Goal: Task Accomplishment & Management: Manage account settings

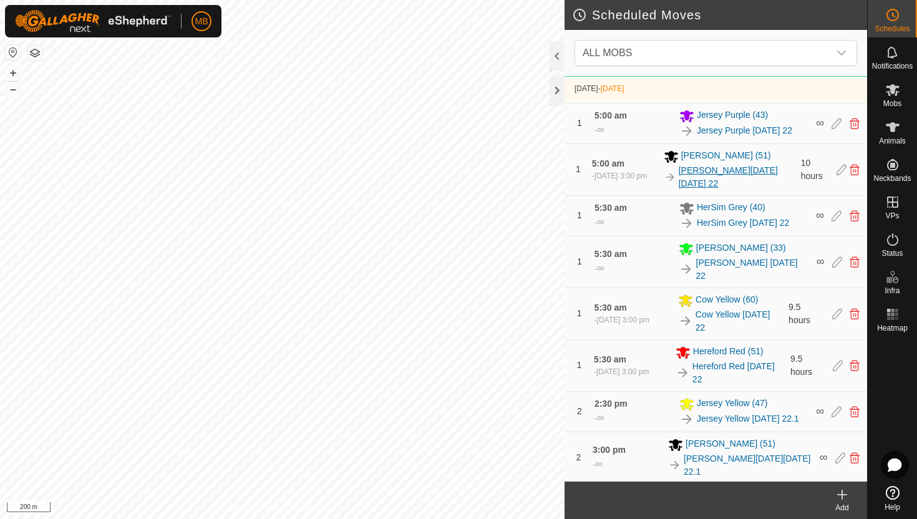
scroll to position [640, 0]
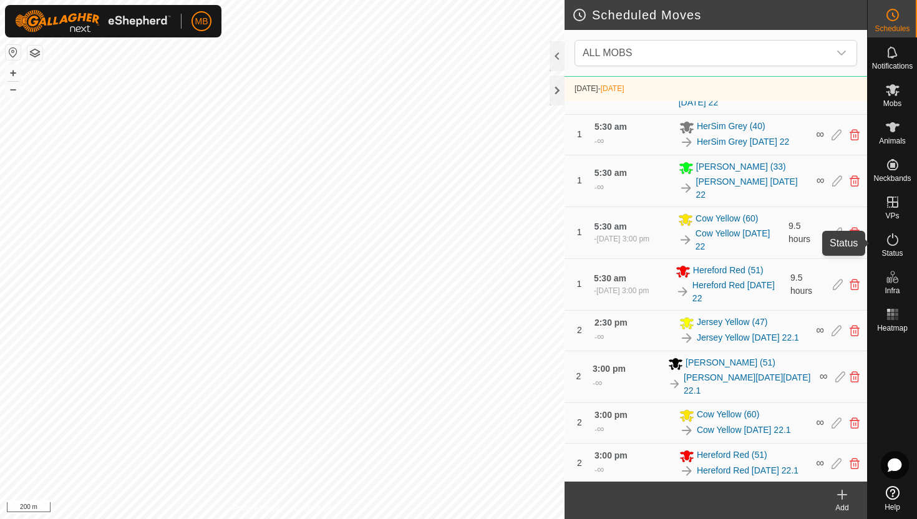
click at [891, 241] on icon at bounding box center [892, 239] width 15 height 15
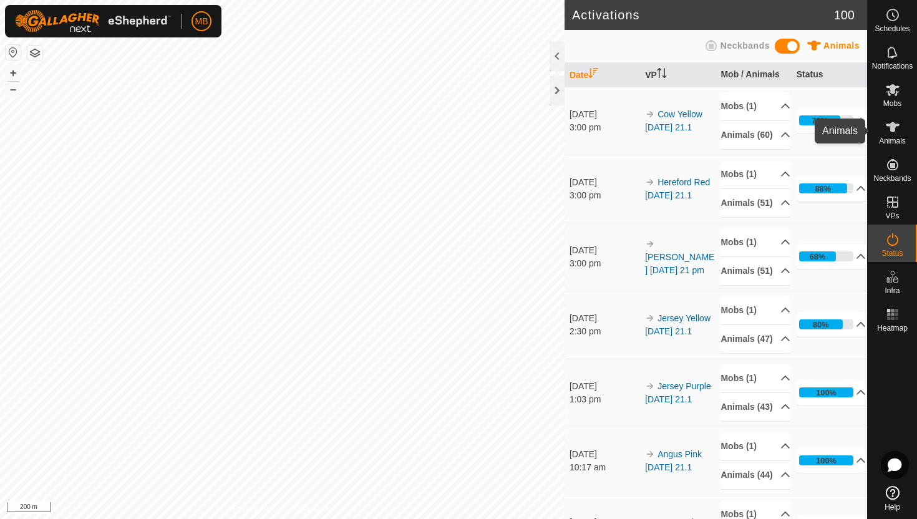
click at [892, 125] on icon at bounding box center [893, 127] width 14 height 10
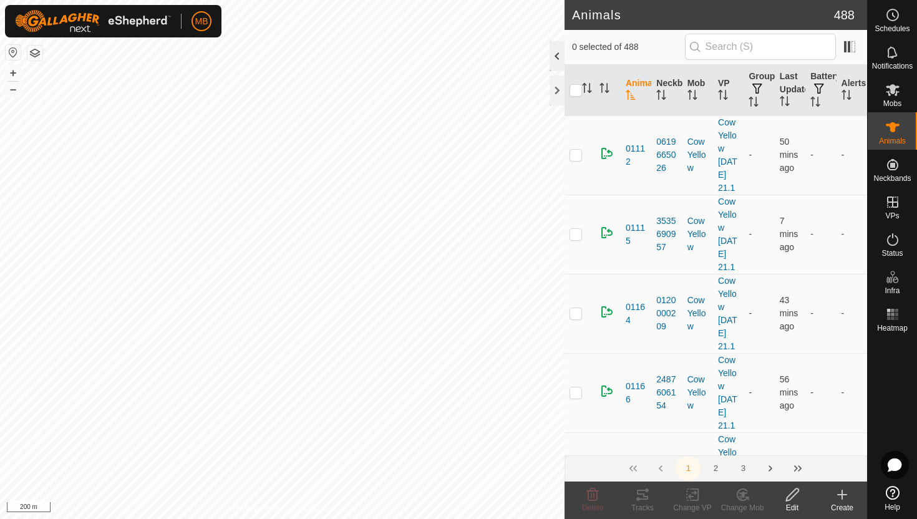
click at [556, 55] on div at bounding box center [556, 56] width 15 height 30
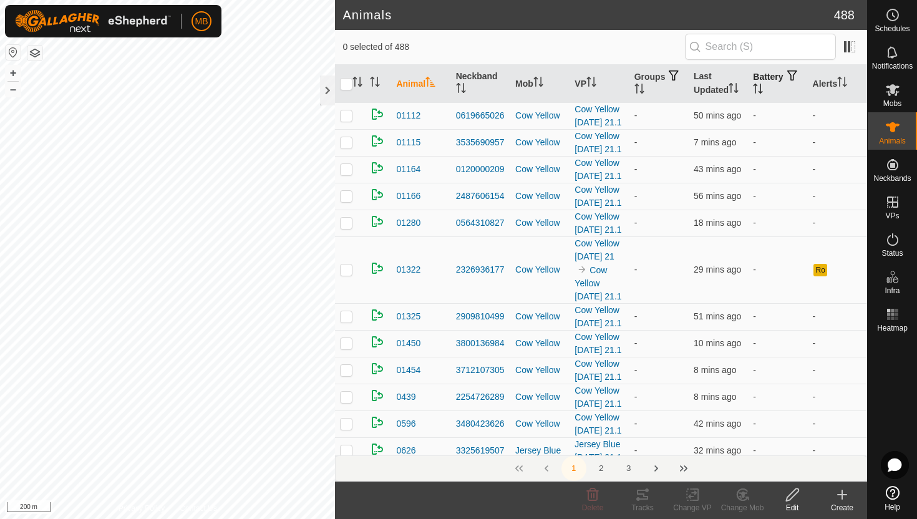
click at [763, 91] on icon "Activate to sort" at bounding box center [760, 92] width 4 height 2
click at [763, 90] on icon "Activate to sort" at bounding box center [758, 89] width 10 height 10
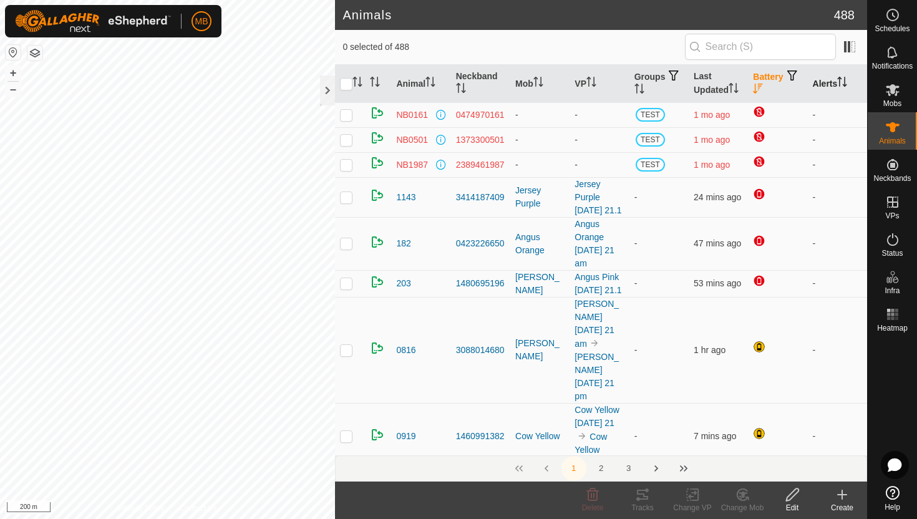
click at [843, 72] on th "Alerts" at bounding box center [837, 84] width 59 height 38
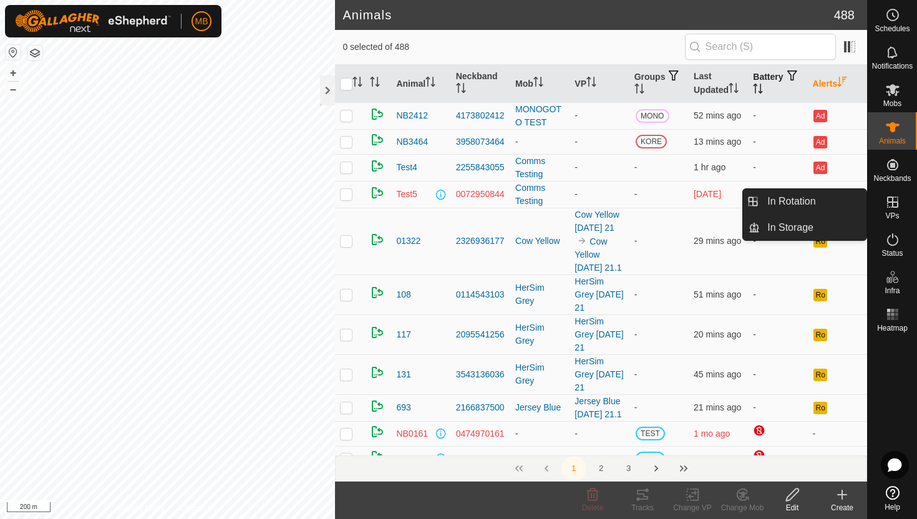
click at [891, 198] on icon at bounding box center [892, 201] width 11 height 11
click at [803, 198] on link "In Rotation" at bounding box center [813, 201] width 107 height 25
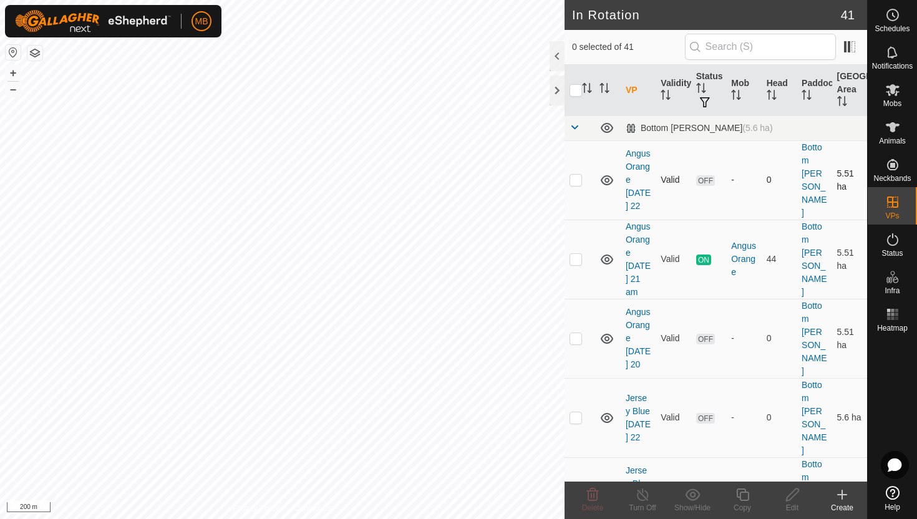
click at [576, 177] on p-checkbox at bounding box center [575, 180] width 12 height 10
checkbox input "true"
click at [745, 491] on icon at bounding box center [742, 494] width 12 height 12
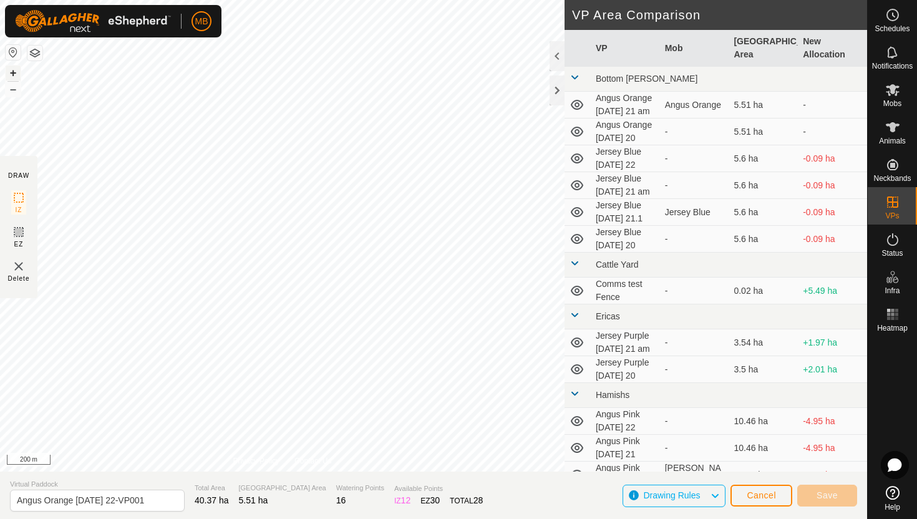
click at [9, 76] on button "+" at bounding box center [13, 72] width 15 height 15
click at [16, 72] on button "+" at bounding box center [13, 72] width 15 height 15
click at [14, 72] on button "+" at bounding box center [13, 72] width 15 height 15
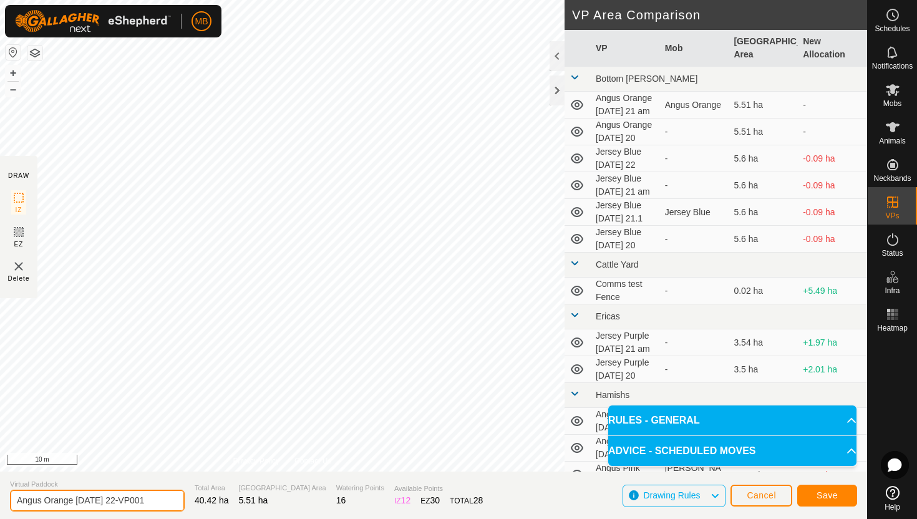
click at [151, 500] on input "Angus Orange [DATE] 22-VP001" at bounding box center [97, 501] width 175 height 22
type input "Angus Orange [DATE] 23"
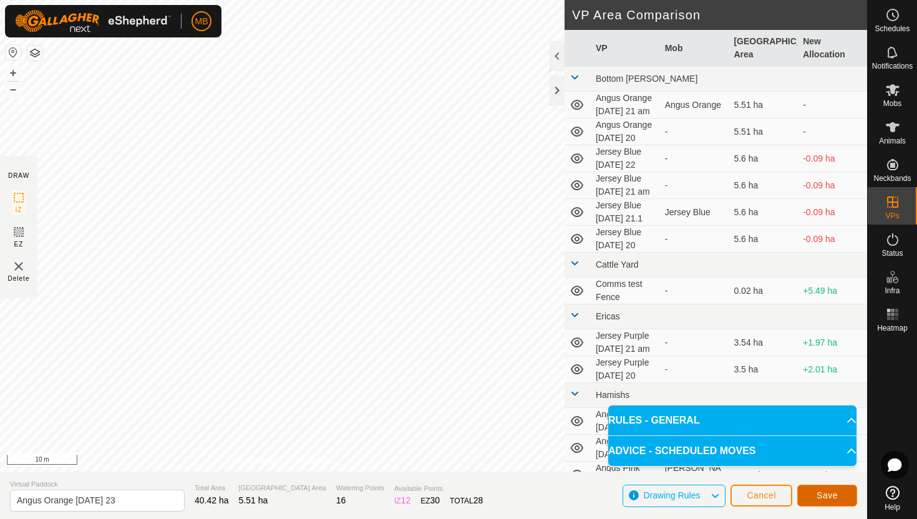
click at [834, 497] on span "Save" at bounding box center [826, 495] width 21 height 10
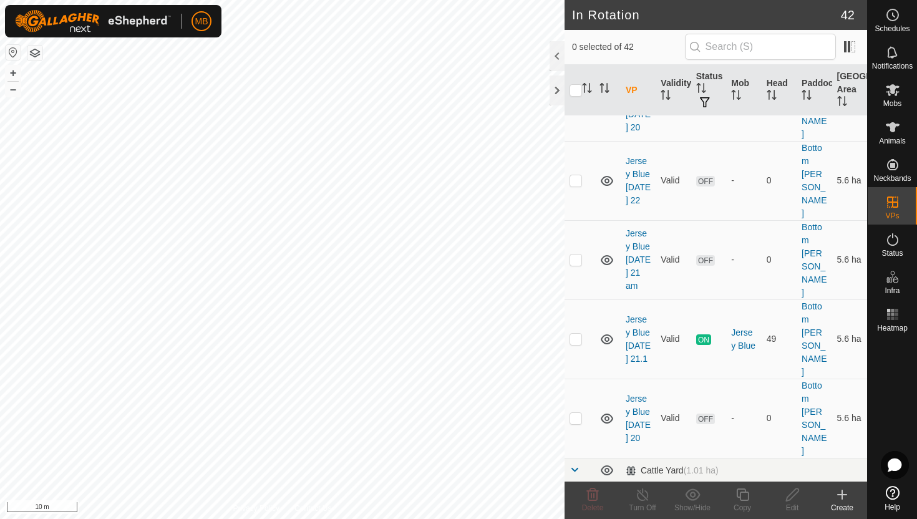
scroll to position [317, 0]
click at [573, 175] on p-checkbox at bounding box center [575, 180] width 12 height 10
checkbox input "true"
click at [743, 500] on icon at bounding box center [742, 494] width 12 height 12
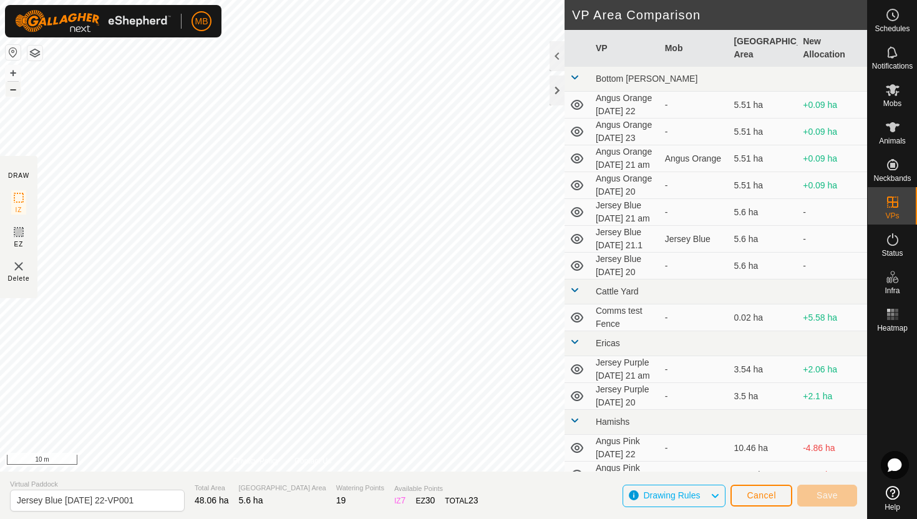
click at [16, 87] on button "–" at bounding box center [13, 89] width 15 height 15
click at [14, 72] on button "+" at bounding box center [13, 72] width 15 height 15
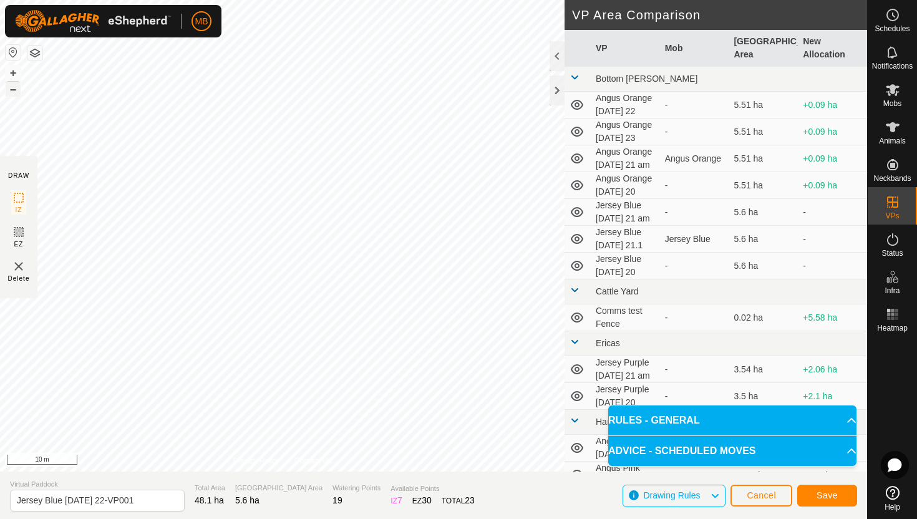
click at [13, 92] on button "–" at bounding box center [13, 89] width 15 height 15
click at [143, 502] on input "Jersey Blue [DATE] 22-VP001" at bounding box center [97, 501] width 175 height 22
type input "Jersey Blue [DATE] 23"
click at [816, 495] on button "Save" at bounding box center [827, 496] width 60 height 22
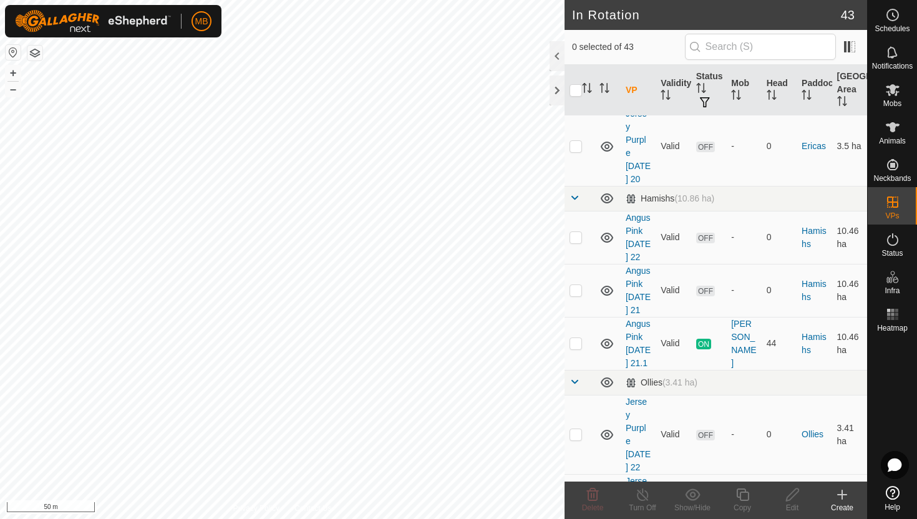
scroll to position [952, 0]
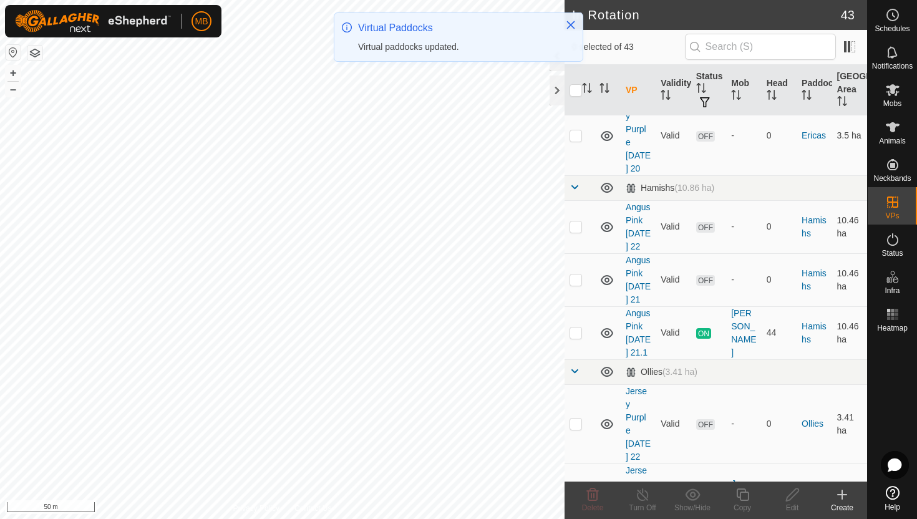
click at [576, 221] on p-checkbox at bounding box center [575, 226] width 12 height 10
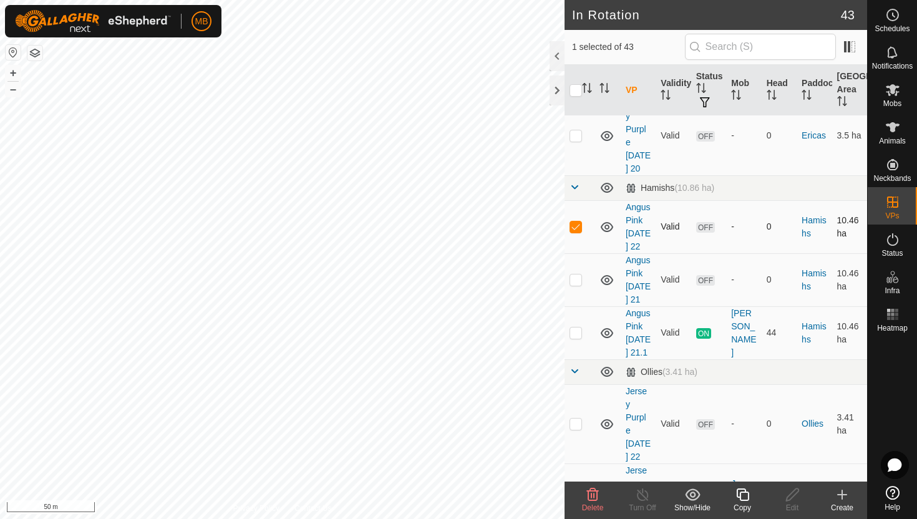
click at [576, 221] on p-checkbox at bounding box center [575, 226] width 12 height 10
checkbox input "false"
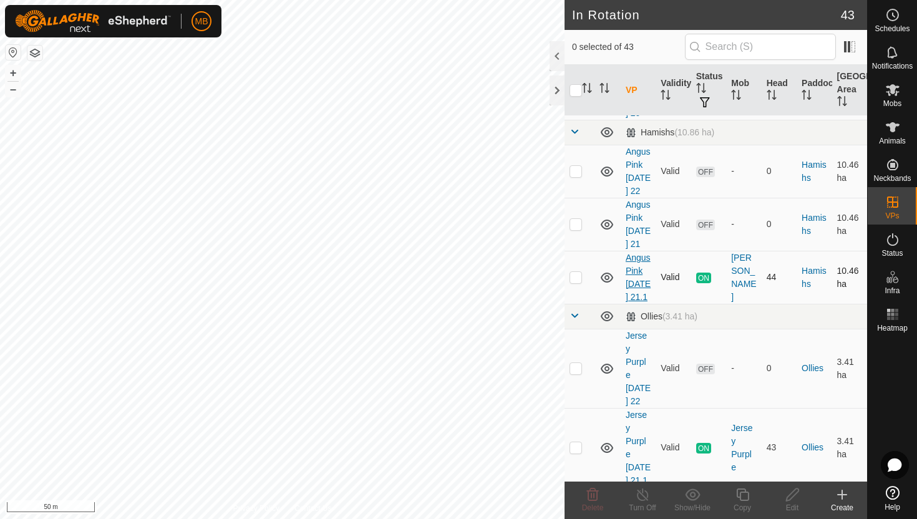
scroll to position [1015, 0]
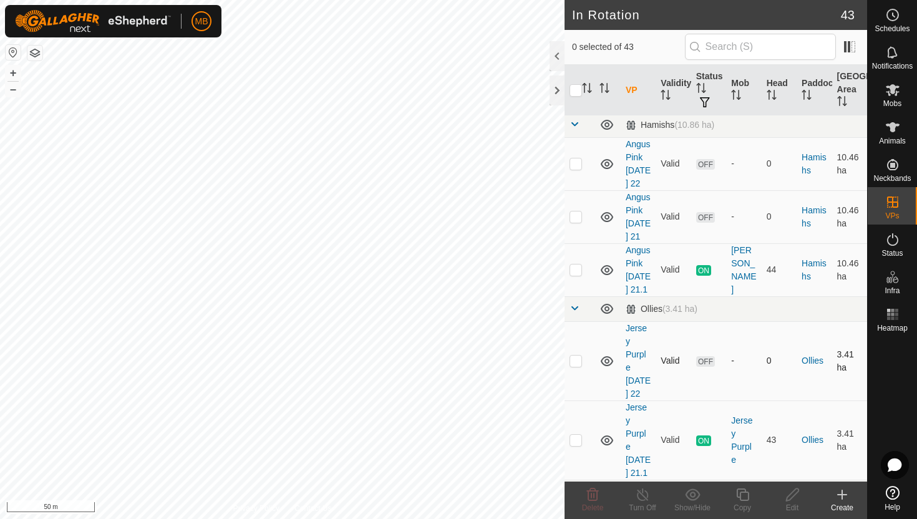
click at [577, 355] on p-checkbox at bounding box center [575, 360] width 12 height 10
checkbox input "true"
click at [741, 495] on icon at bounding box center [743, 494] width 16 height 15
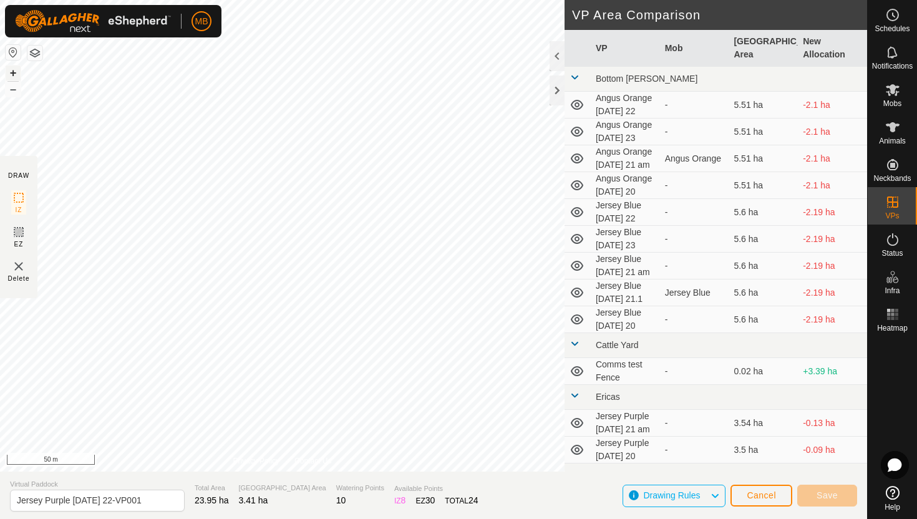
click at [13, 72] on button "+" at bounding box center [13, 72] width 15 height 15
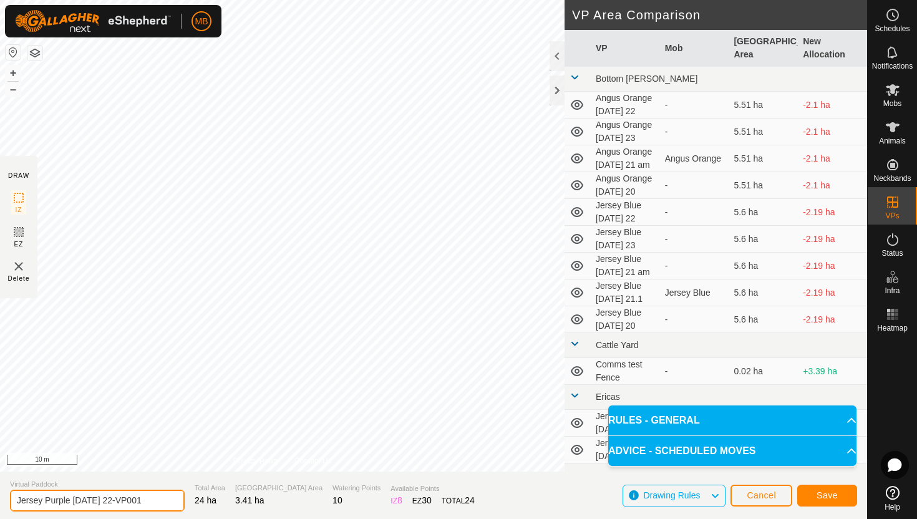
click at [148, 506] on input "Jersey Purple [DATE] 22-VP001" at bounding box center [97, 501] width 175 height 22
type input "Jersey Purple [DATE] 23"
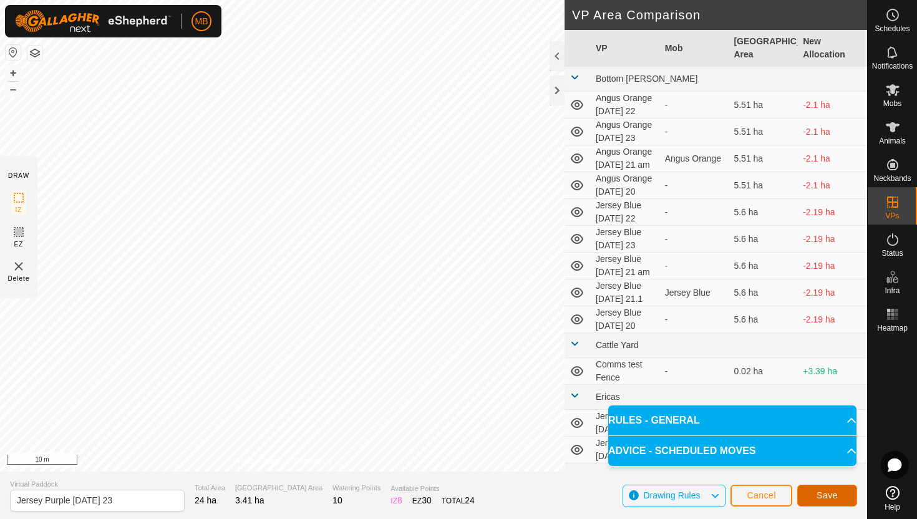
click at [828, 493] on span "Save" at bounding box center [826, 495] width 21 height 10
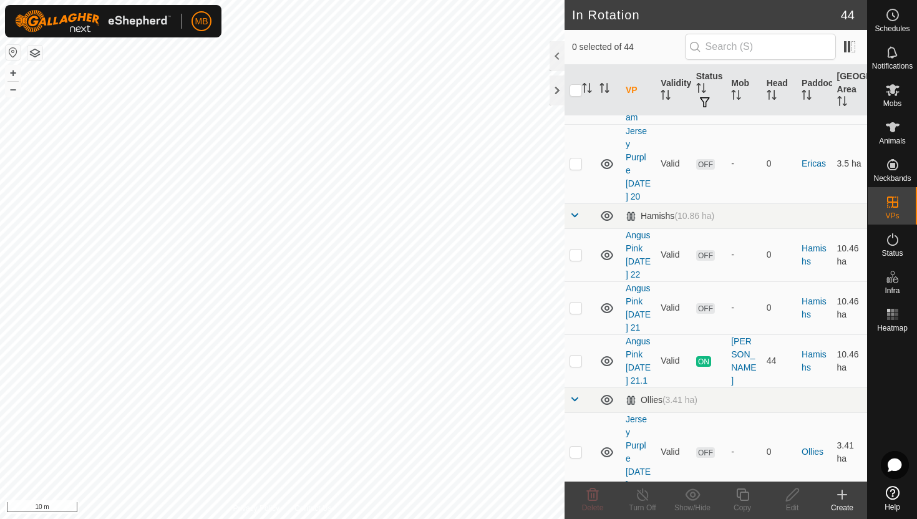
scroll to position [927, 0]
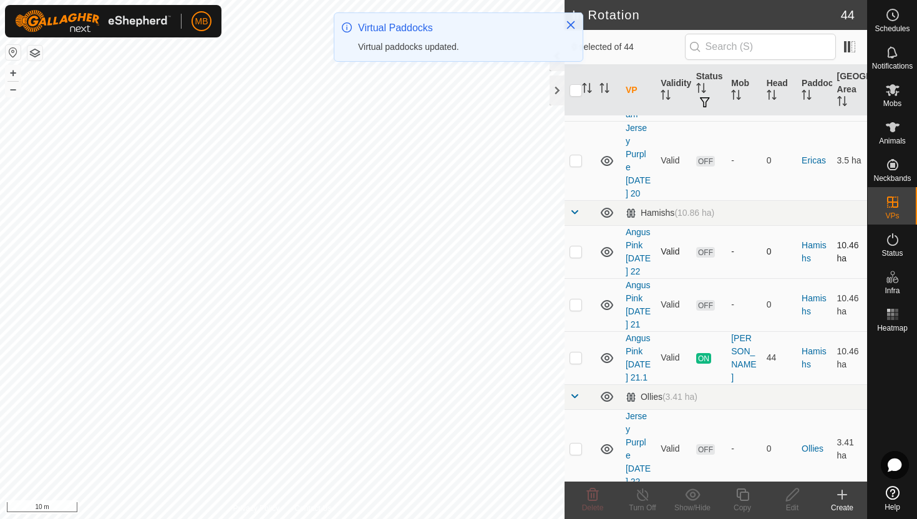
click at [576, 246] on p-checkbox at bounding box center [575, 251] width 12 height 10
checkbox input "true"
click at [742, 495] on icon at bounding box center [743, 494] width 16 height 15
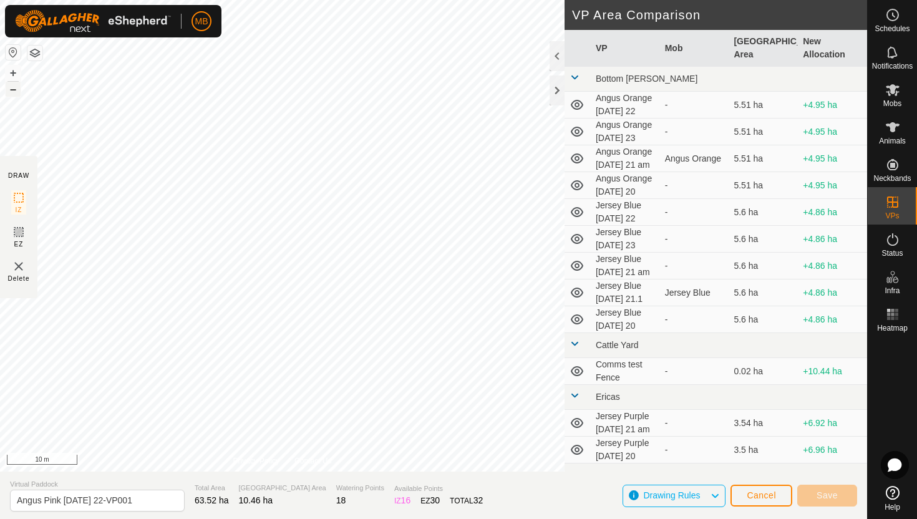
click at [15, 88] on button "–" at bounding box center [13, 89] width 15 height 15
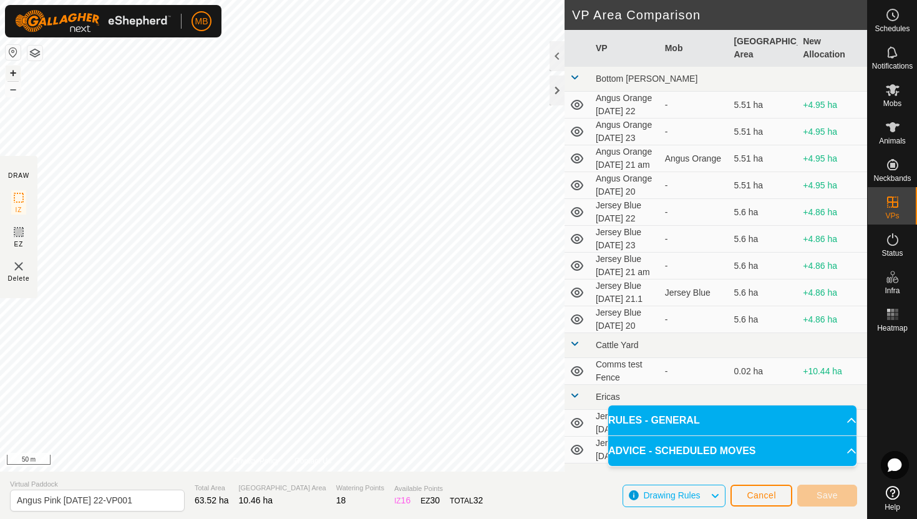
click at [15, 70] on button "+" at bounding box center [13, 72] width 15 height 15
click at [11, 75] on button "+" at bounding box center [13, 72] width 15 height 15
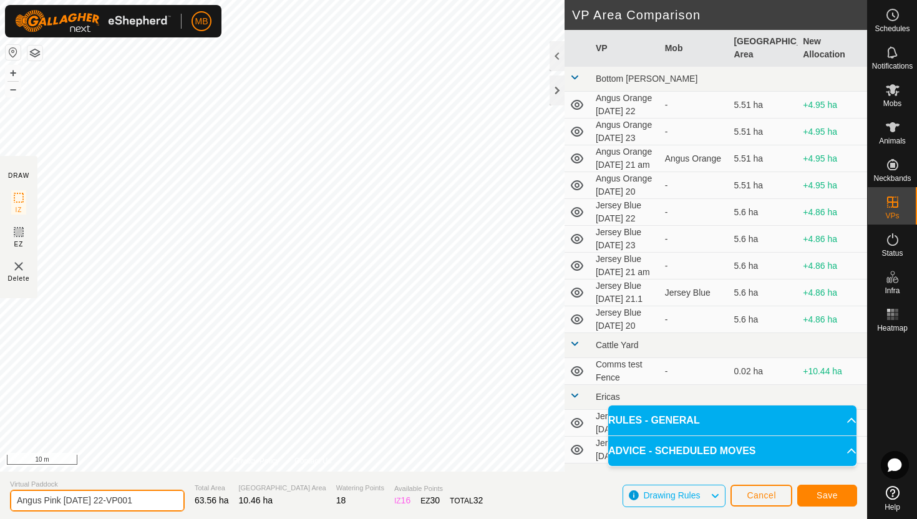
click at [150, 500] on input "Angus Pink [DATE] 22-VP001" at bounding box center [97, 501] width 175 height 22
type input "Angus Pink [DATE] 23"
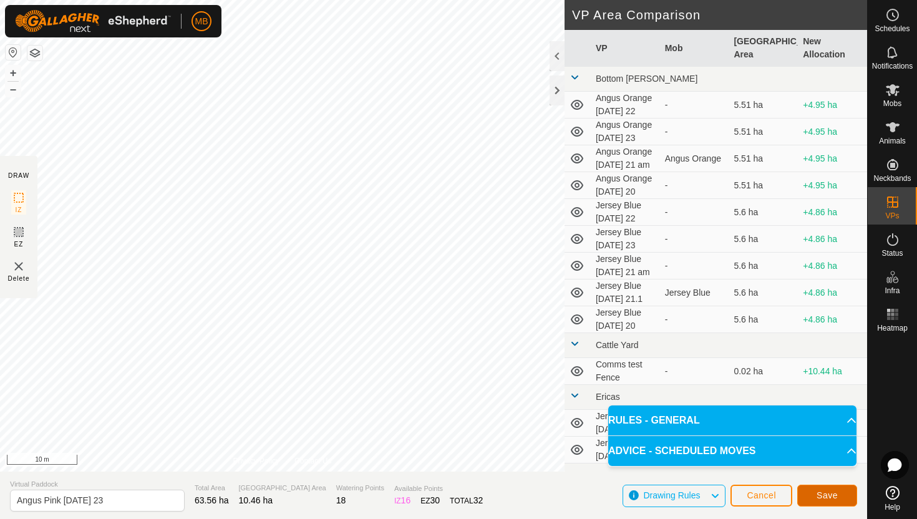
click at [834, 494] on span "Save" at bounding box center [826, 495] width 21 height 10
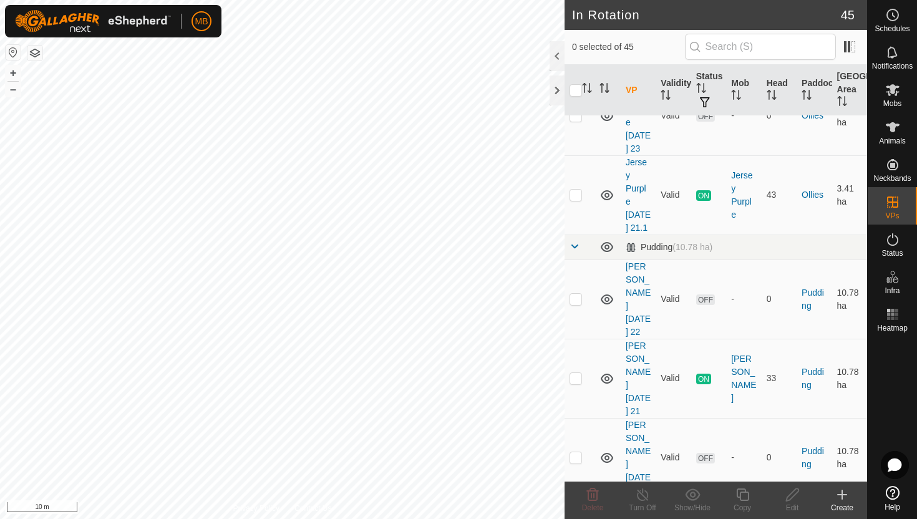
scroll to position [1398, 0]
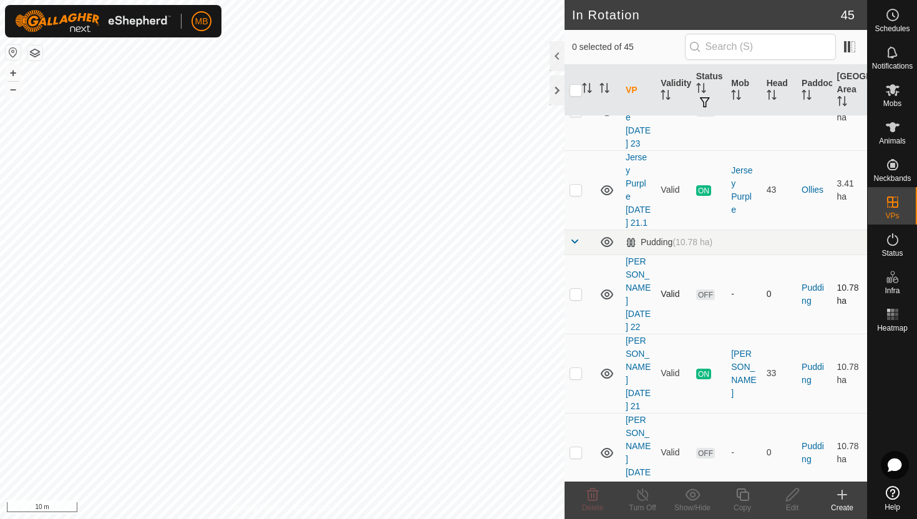
click at [578, 289] on p-checkbox at bounding box center [575, 294] width 12 height 10
checkbox input "true"
click at [742, 498] on icon at bounding box center [743, 494] width 16 height 15
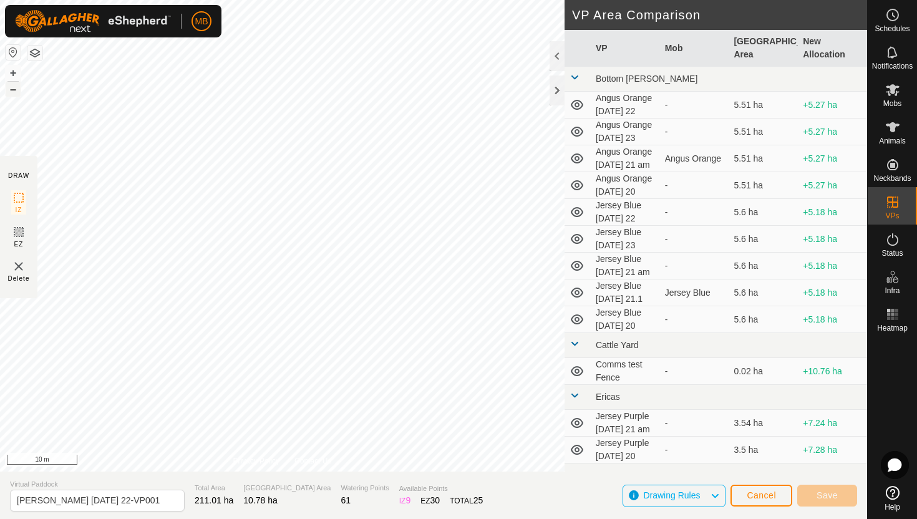
click at [14, 89] on button "–" at bounding box center [13, 89] width 15 height 15
click at [299, 0] on html "MB Schedules Notifications Mobs Animals Neckbands VPs Status Infra Heatmap Help…" at bounding box center [458, 259] width 917 height 519
click at [11, 71] on button "+" at bounding box center [13, 72] width 15 height 15
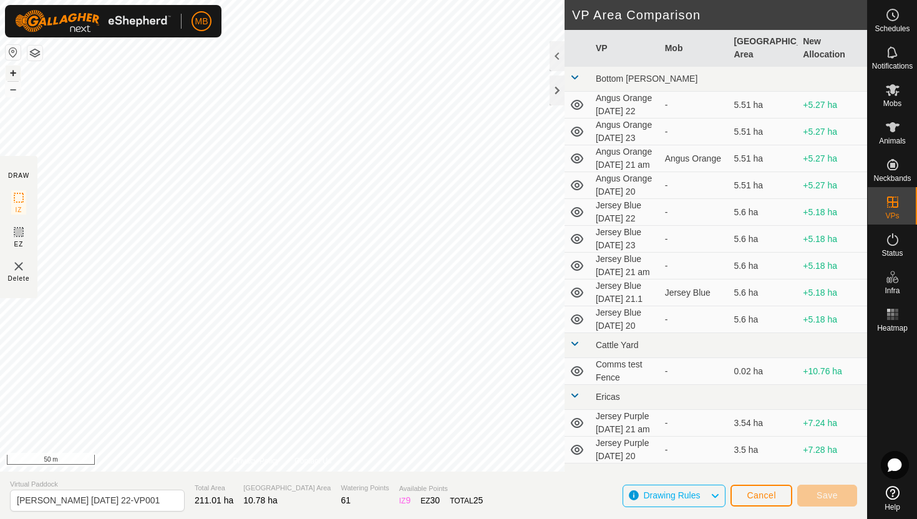
click at [11, 71] on button "+" at bounding box center [13, 72] width 15 height 15
click at [16, 69] on button "+" at bounding box center [13, 72] width 15 height 15
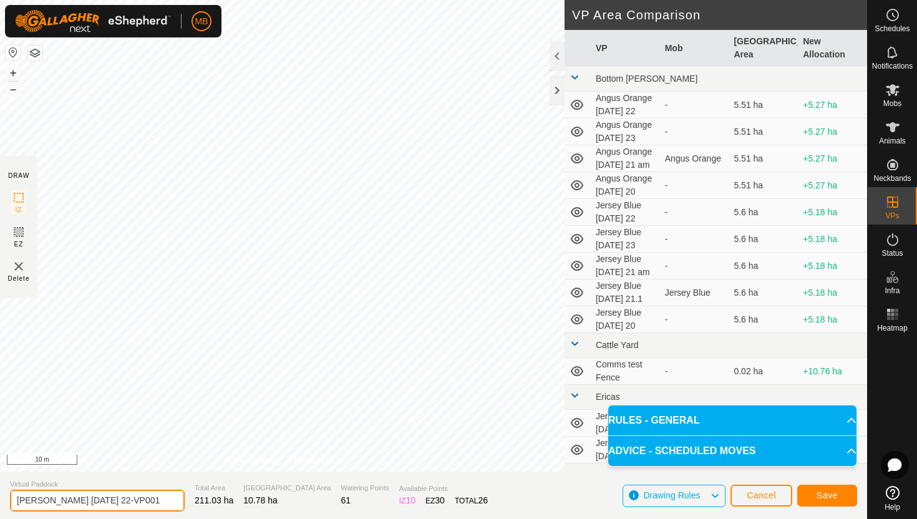
click at [145, 501] on input "[PERSON_NAME] [DATE] 22-VP001" at bounding box center [97, 501] width 175 height 22
type input "[PERSON_NAME] [DATE] 23"
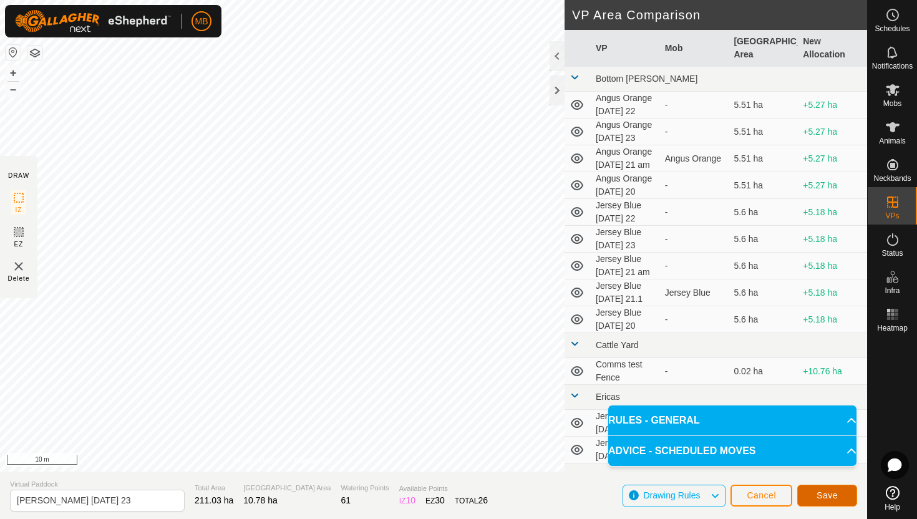
click at [825, 495] on span "Save" at bounding box center [826, 495] width 21 height 10
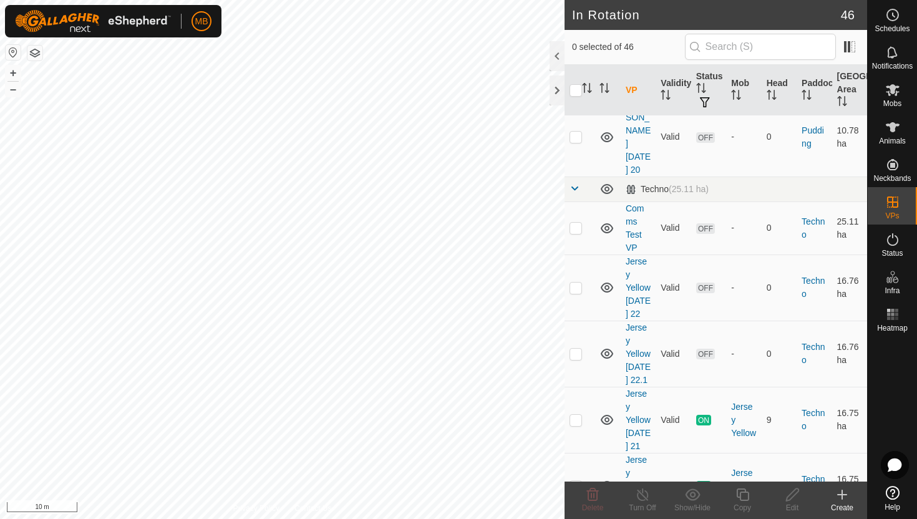
scroll to position [1794, 0]
click at [573, 347] on p-checkbox at bounding box center [575, 352] width 12 height 10
checkbox input "true"
click at [743, 495] on icon at bounding box center [743, 494] width 16 height 15
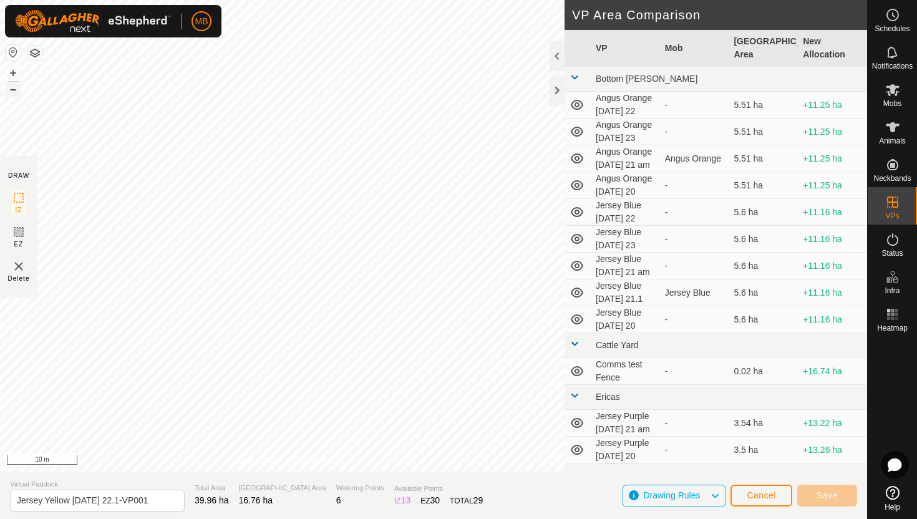
click at [14, 89] on button "–" at bounding box center [13, 89] width 15 height 15
click at [15, 70] on button "+" at bounding box center [13, 72] width 15 height 15
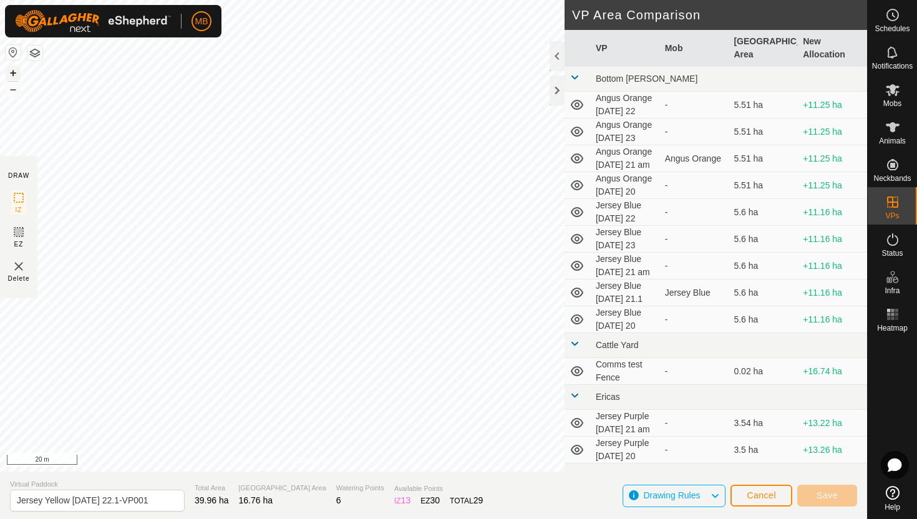
click at [15, 71] on button "+" at bounding box center [13, 72] width 15 height 15
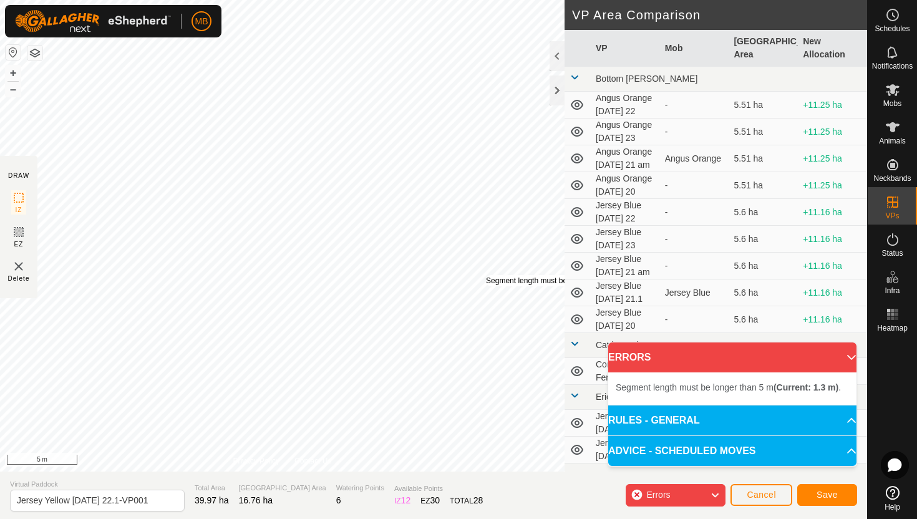
click at [486, 275] on div "Segment length must be longer than 5 m (Current: 1.3 m) ." at bounding box center [582, 280] width 193 height 11
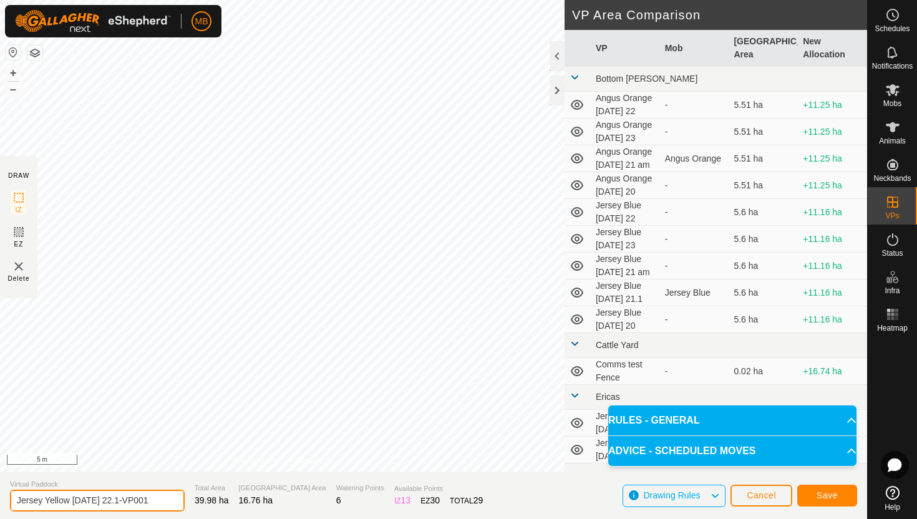
click at [148, 500] on input "Jersey Yellow [DATE] 22.1-VP001" at bounding box center [97, 501] width 175 height 22
type input "Jersey Yellow [DATE] 23"
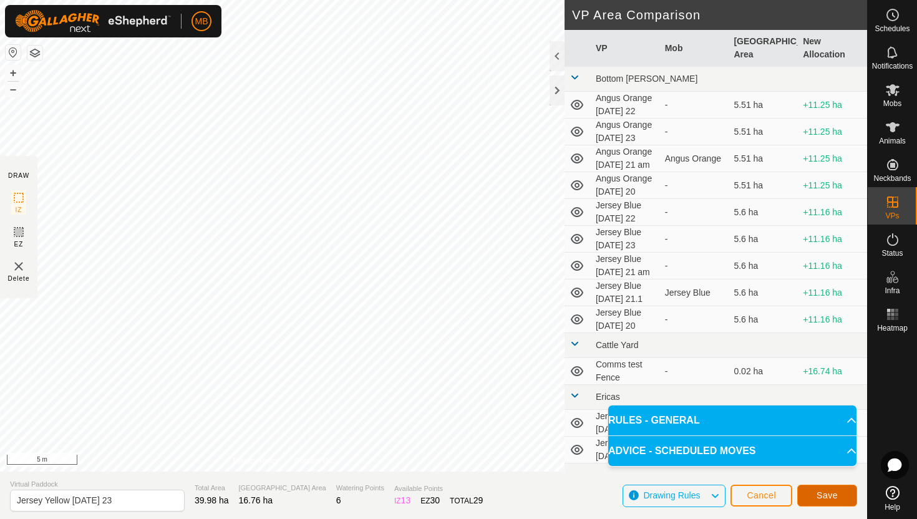
click at [818, 493] on span "Save" at bounding box center [826, 495] width 21 height 10
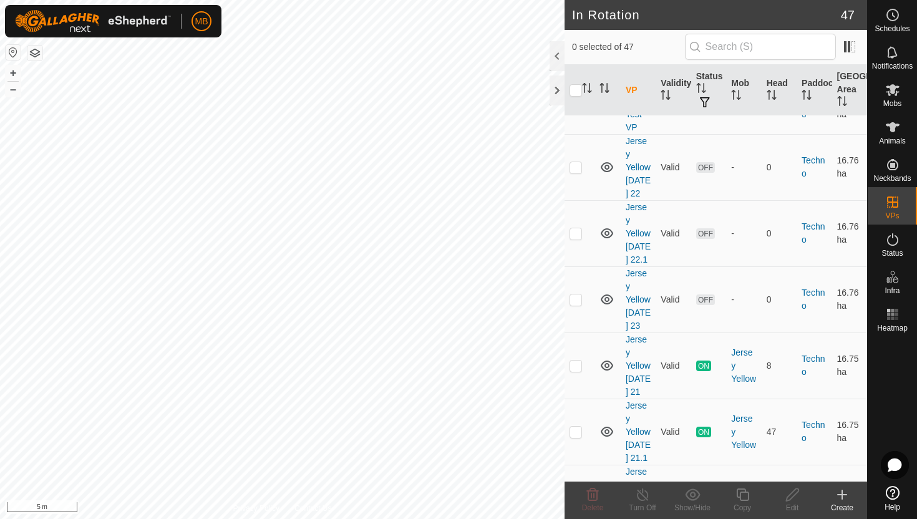
scroll to position [1911, 0]
click at [577, 296] on p-checkbox at bounding box center [575, 301] width 12 height 10
checkbox input "true"
click at [742, 493] on icon at bounding box center [743, 494] width 16 height 15
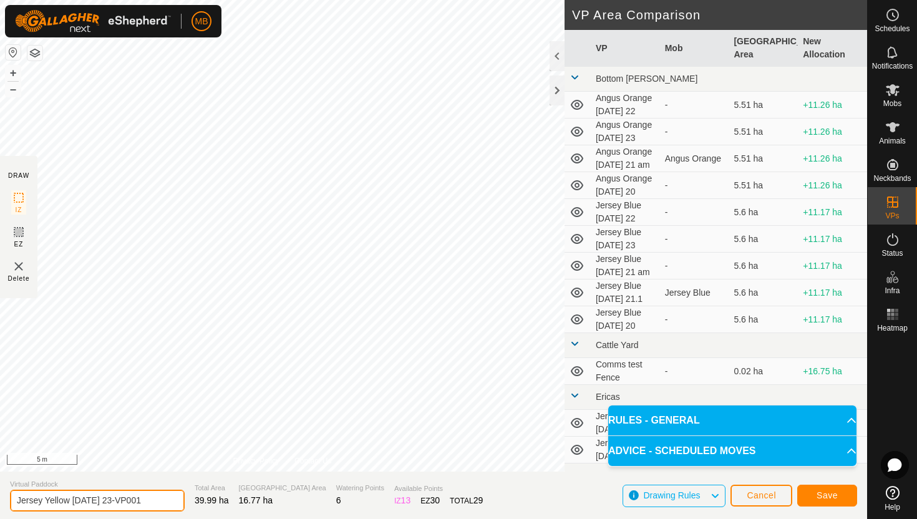
click at [149, 500] on input "Jersey Yellow [DATE] 23-VP001" at bounding box center [97, 501] width 175 height 22
type input "Jersey Yellow [DATE] 23.1"
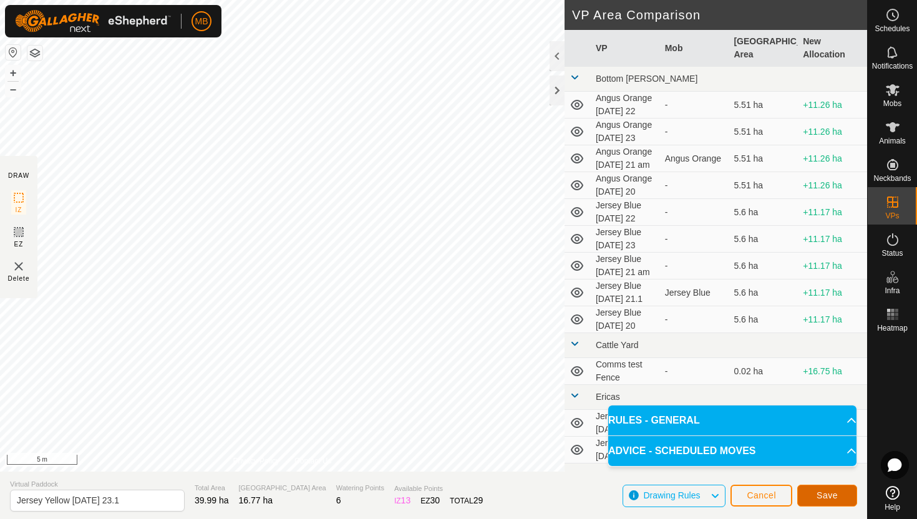
click at [816, 493] on span "Save" at bounding box center [826, 495] width 21 height 10
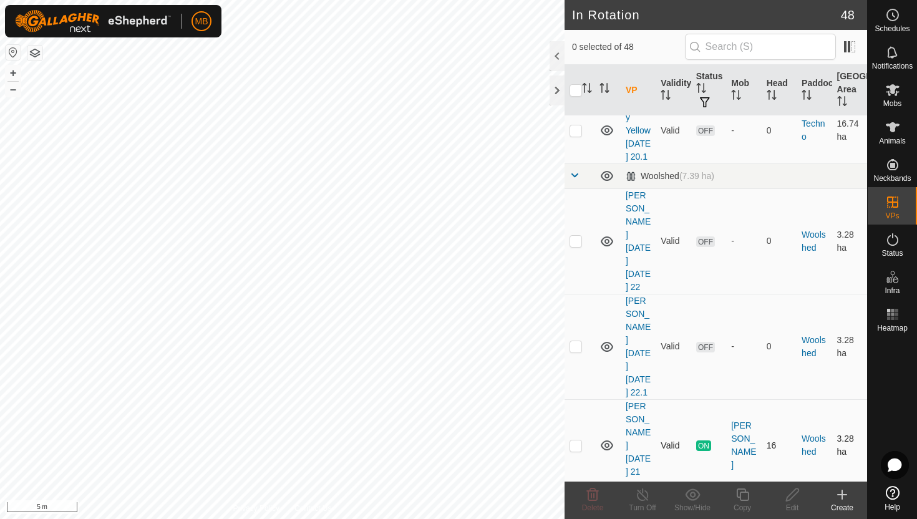
scroll to position [2347, 0]
click at [577, 341] on p-checkbox at bounding box center [575, 346] width 12 height 10
checkbox input "true"
click at [740, 490] on icon at bounding box center [743, 494] width 16 height 15
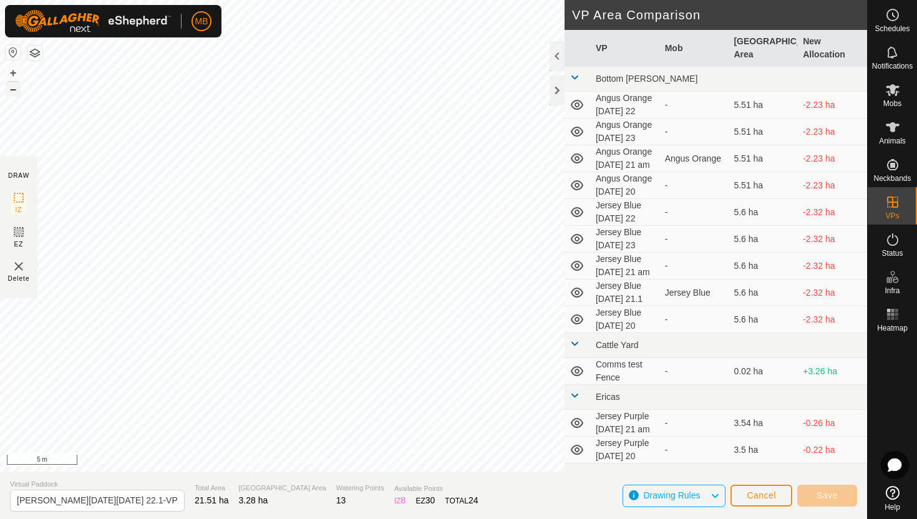
click at [15, 84] on button "–" at bounding box center [13, 89] width 15 height 15
click at [145, 0] on html "MB Schedules Notifications Mobs Animals Neckbands VPs Status Infra Heatmap Help…" at bounding box center [458, 259] width 917 height 519
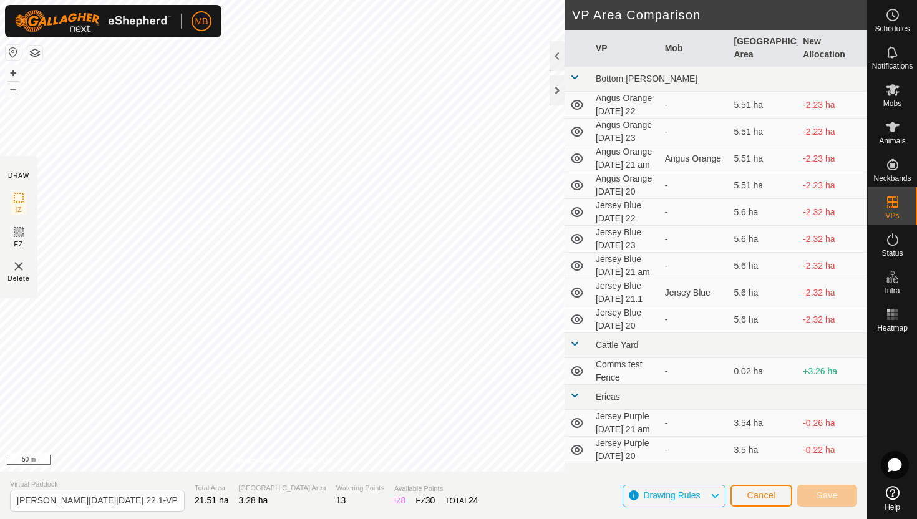
click at [369, 0] on html "MB Schedules Notifications Mobs Animals Neckbands VPs Status Infra Heatmap Help…" at bounding box center [458, 259] width 917 height 519
click at [11, 70] on button "+" at bounding box center [13, 72] width 15 height 15
click at [14, 72] on button "+" at bounding box center [13, 72] width 15 height 15
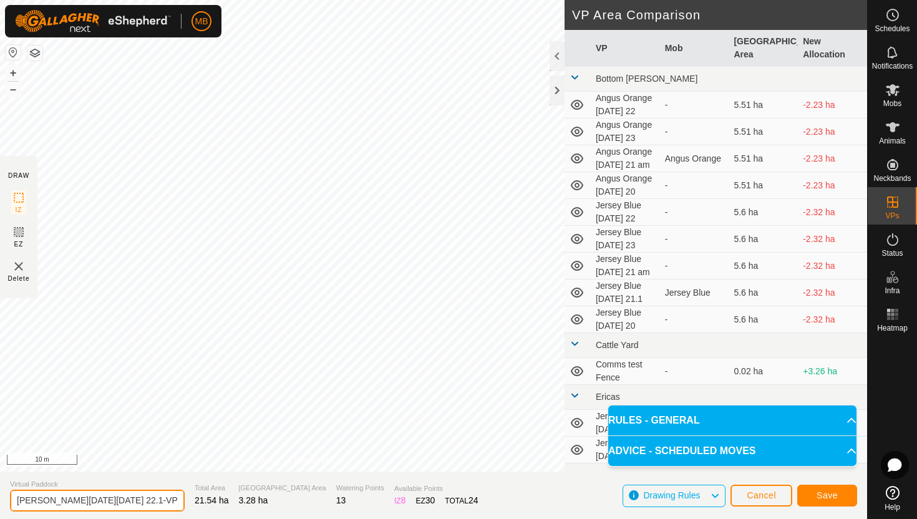
click at [145, 501] on input "[PERSON_NAME][DATE][DATE] 22.1-VP001" at bounding box center [97, 501] width 175 height 22
type input "[PERSON_NAME] [DATE] 23"
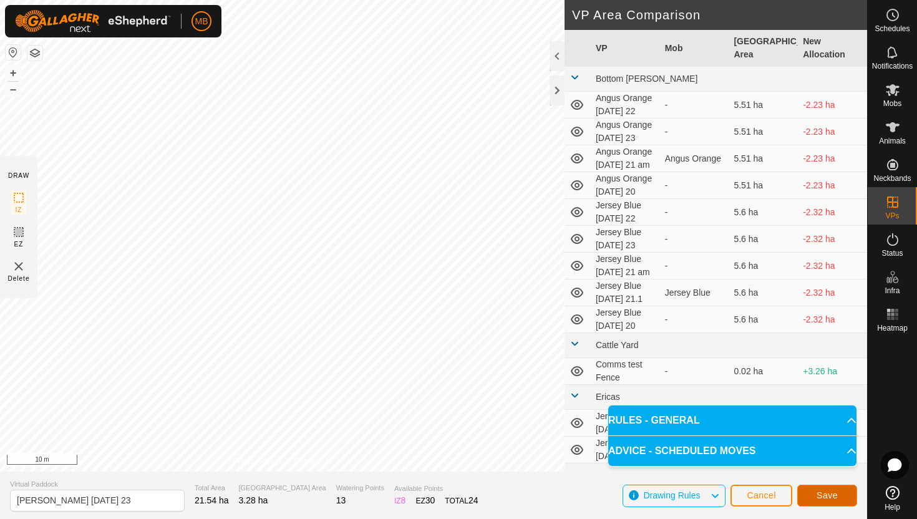
click at [846, 491] on button "Save" at bounding box center [827, 496] width 60 height 22
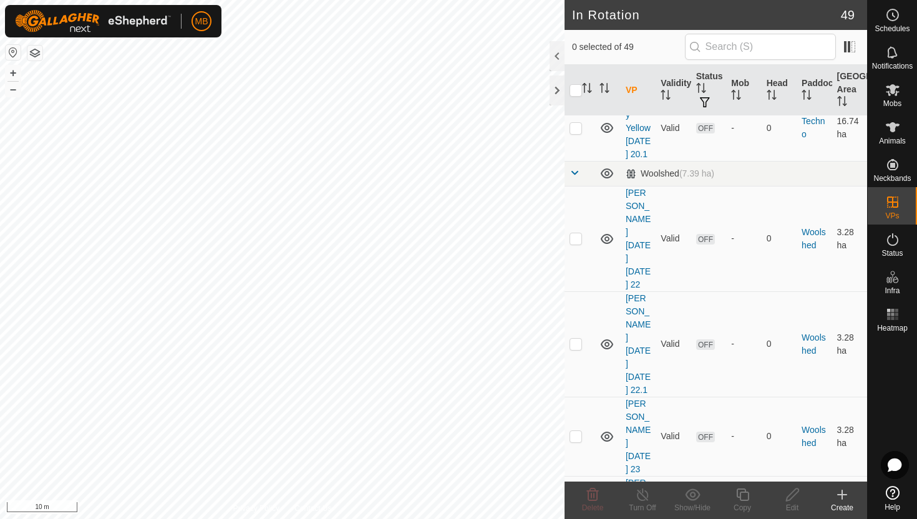
scroll to position [2358, 0]
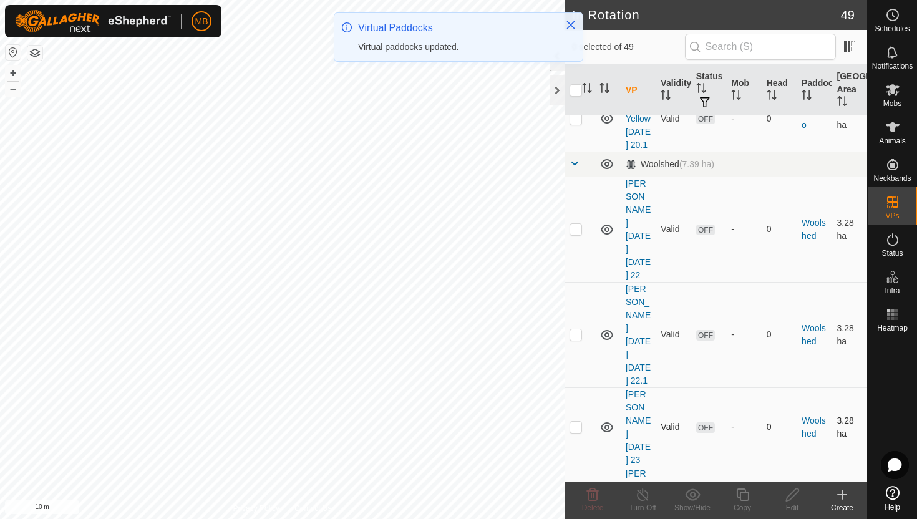
click at [577, 422] on p-checkbox at bounding box center [575, 427] width 12 height 10
checkbox input "true"
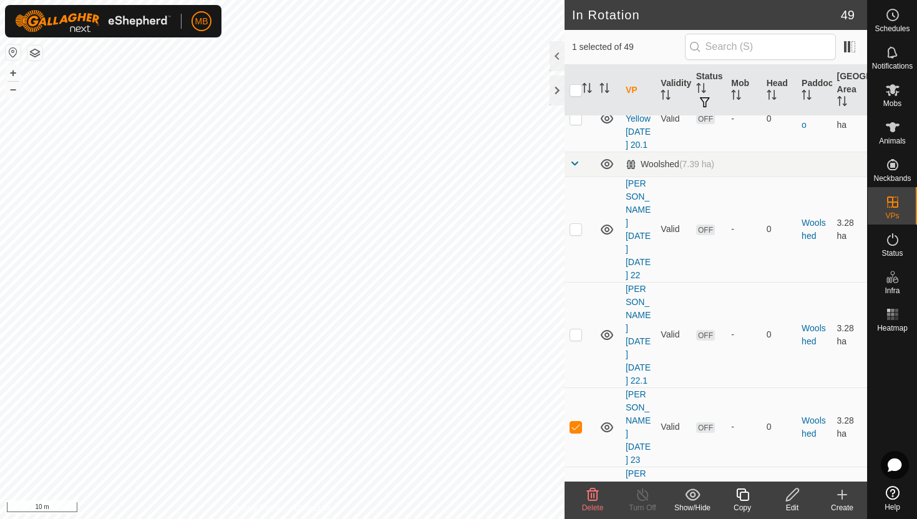
click at [745, 498] on icon at bounding box center [743, 494] width 16 height 15
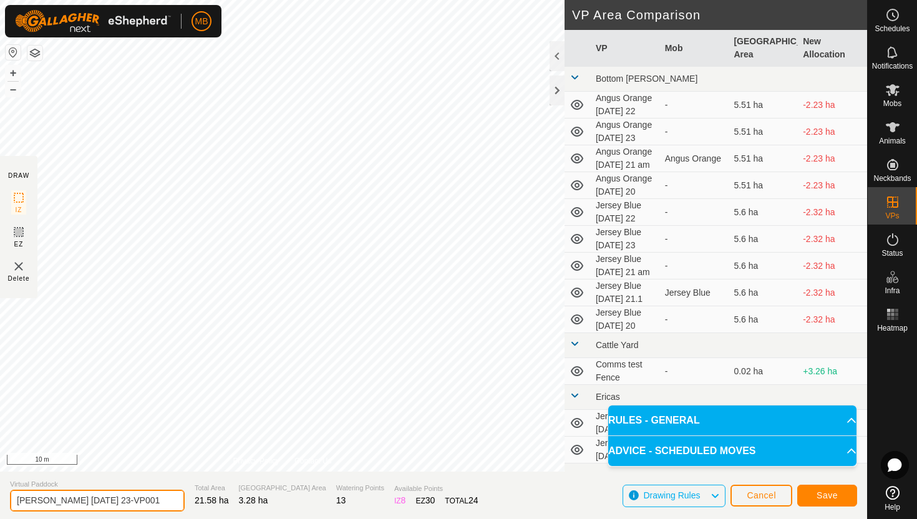
click at [150, 499] on input "[PERSON_NAME] [DATE] 23-VP001" at bounding box center [97, 501] width 175 height 22
type input "[PERSON_NAME] [DATE] 23.1"
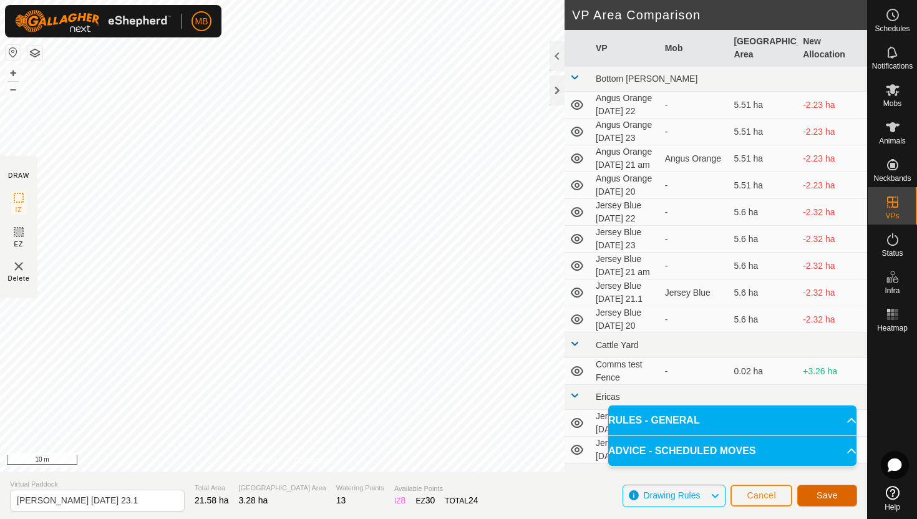
click at [825, 496] on span "Save" at bounding box center [826, 495] width 21 height 10
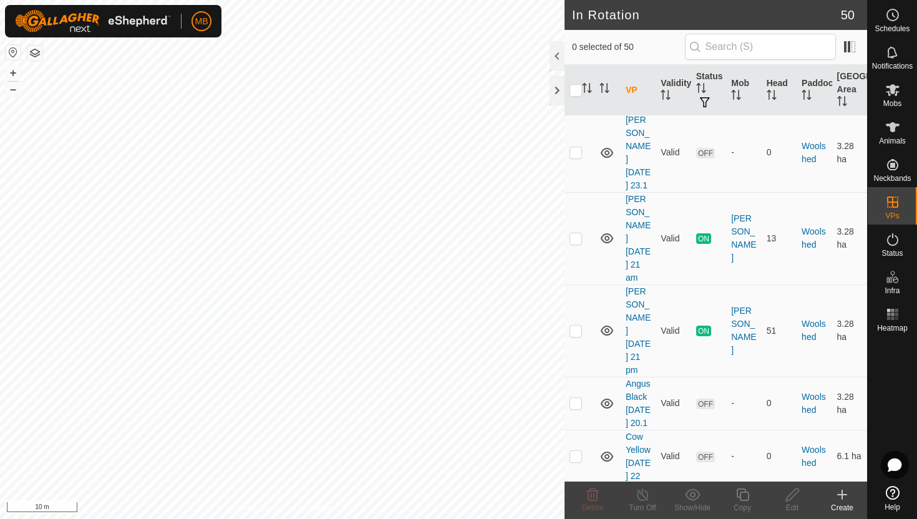
scroll to position [2721, 0]
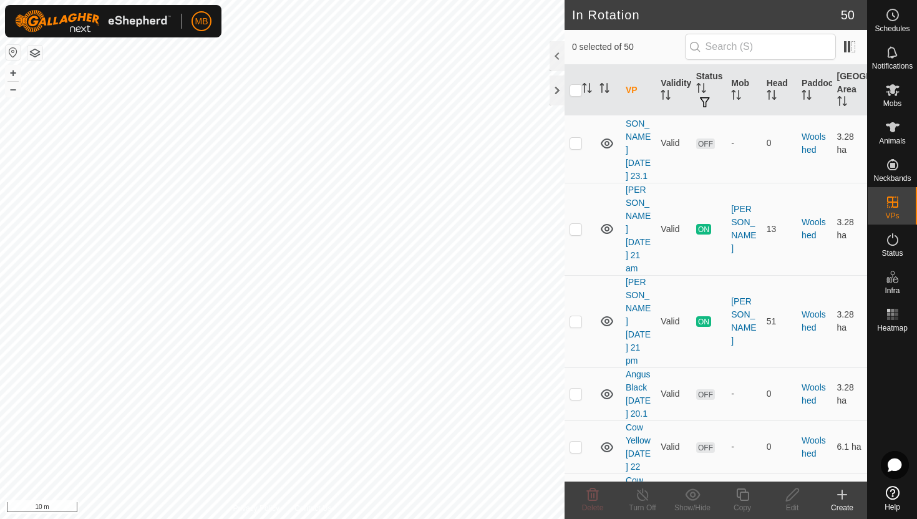
click at [577, 495] on p-checkbox at bounding box center [575, 500] width 12 height 10
checkbox input "true"
click at [742, 491] on icon at bounding box center [742, 494] width 12 height 12
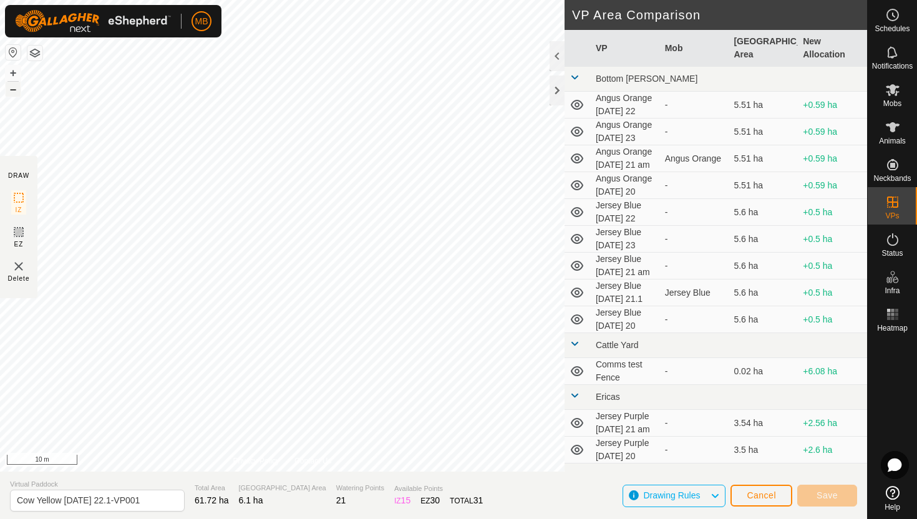
click at [16, 91] on button "–" at bounding box center [13, 89] width 15 height 15
click at [12, 70] on button "+" at bounding box center [13, 72] width 15 height 15
click at [16, 69] on button "+" at bounding box center [13, 72] width 15 height 15
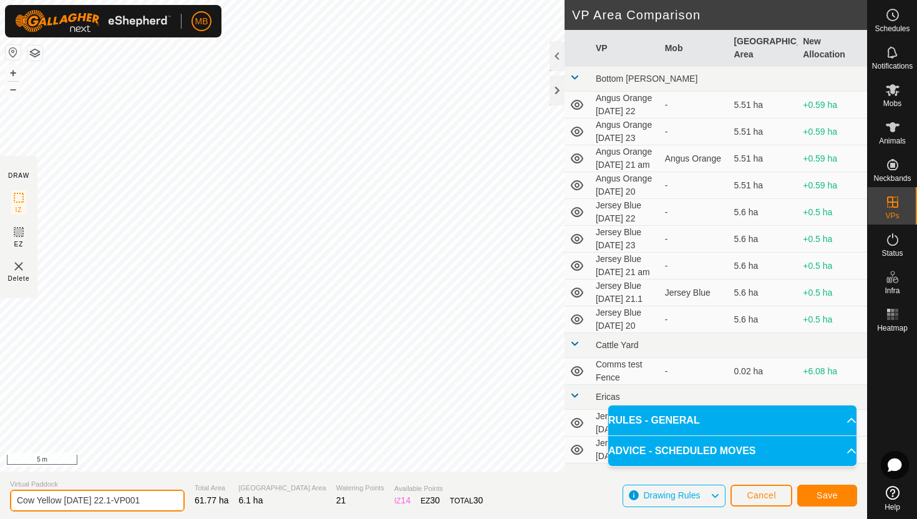
click at [147, 502] on input "Cow Yellow [DATE] 22.1-VP001" at bounding box center [97, 501] width 175 height 22
type input "Cow Yellow [DATE] 23"
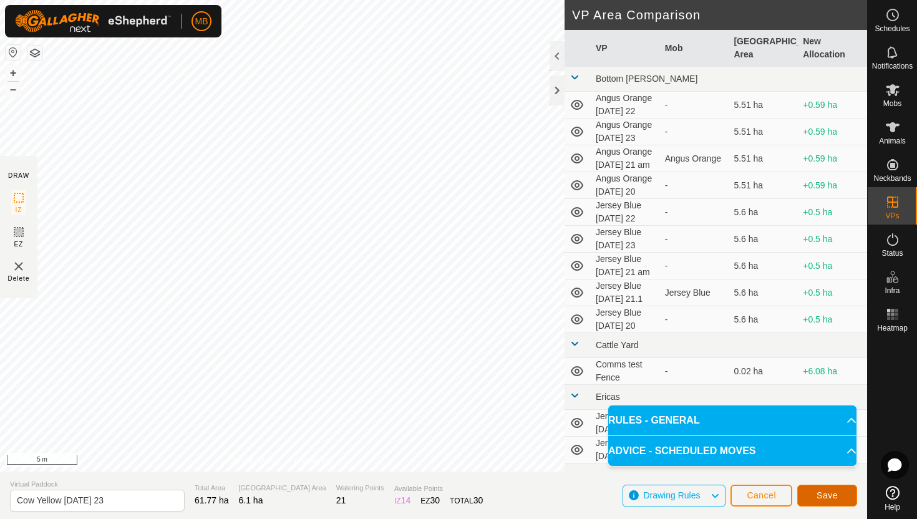
click at [831, 497] on span "Save" at bounding box center [826, 495] width 21 height 10
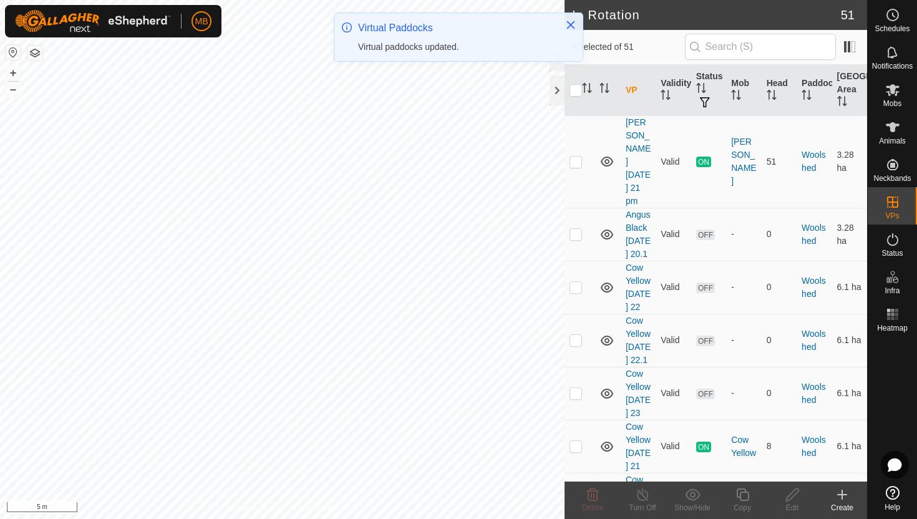
scroll to position [2878, 0]
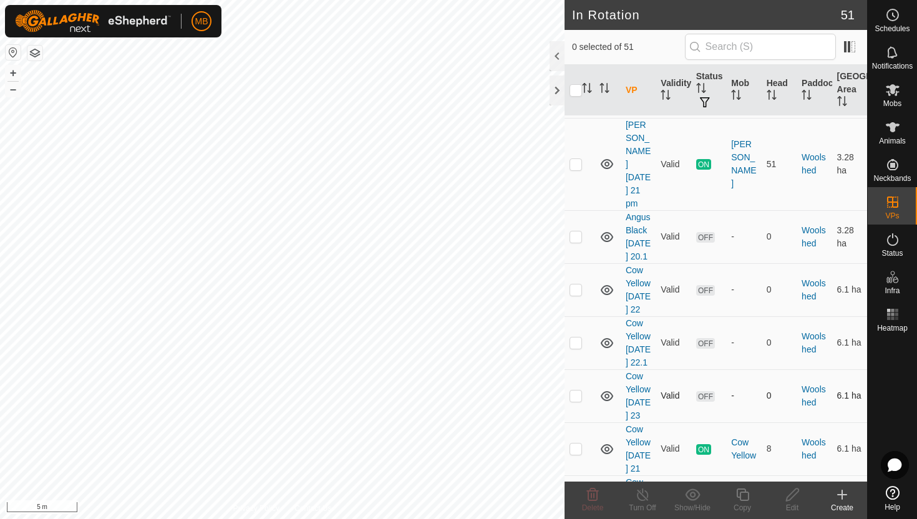
click at [577, 390] on p-checkbox at bounding box center [575, 395] width 12 height 10
checkbox input "true"
click at [740, 493] on icon at bounding box center [742, 494] width 12 height 12
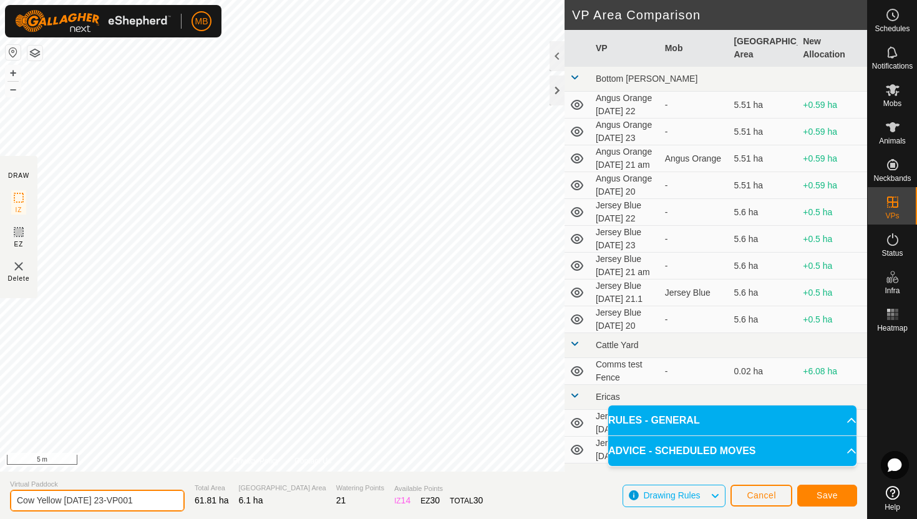
click at [143, 500] on input "Cow Yellow [DATE] 23-VP001" at bounding box center [97, 501] width 175 height 22
type input "Cow Yellow [DATE] 23.1"
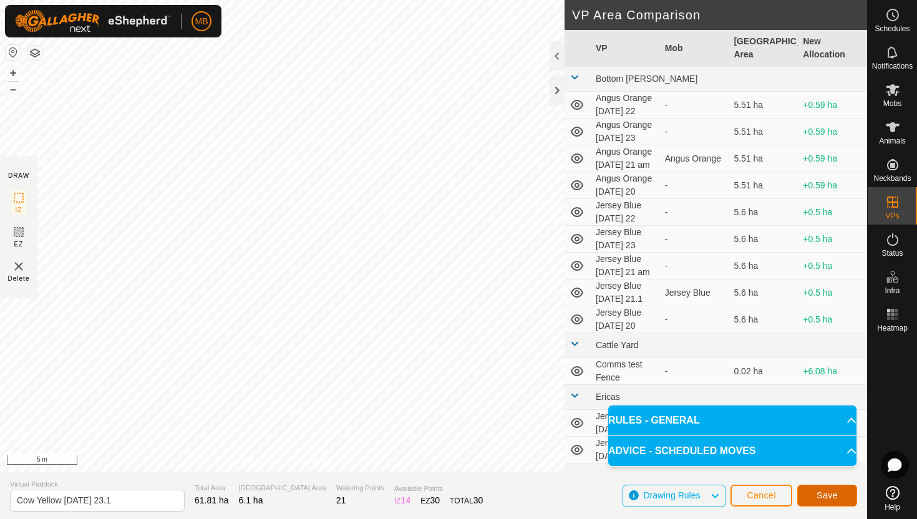
click at [831, 492] on span "Save" at bounding box center [826, 495] width 21 height 10
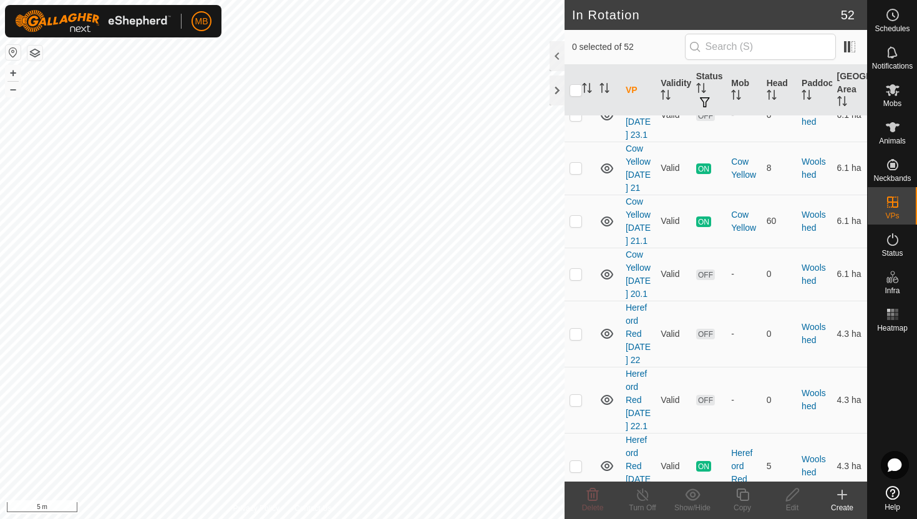
scroll to position [3211, 0]
click at [17, 91] on button "–" at bounding box center [13, 89] width 15 height 15
click at [16, 92] on button "–" at bounding box center [13, 89] width 15 height 15
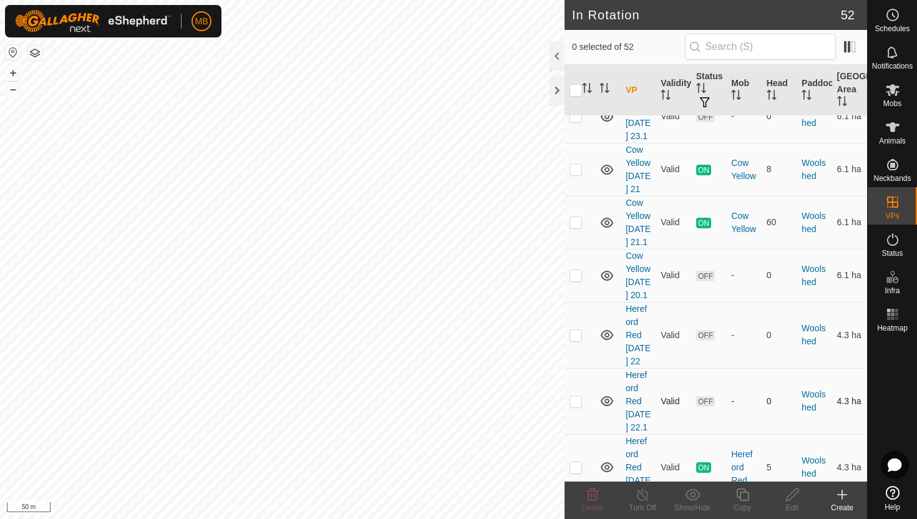
click at [575, 396] on p-checkbox at bounding box center [575, 401] width 12 height 10
checkbox input "true"
click at [744, 495] on icon at bounding box center [743, 494] width 16 height 15
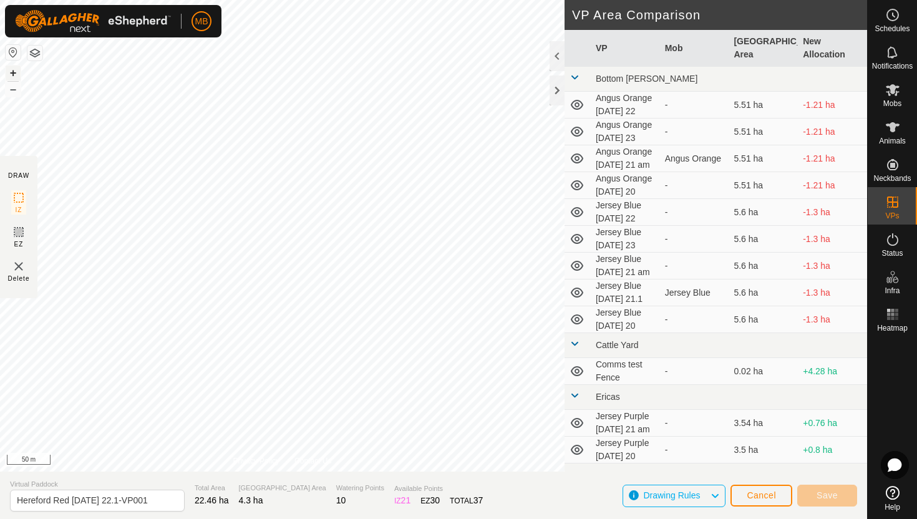
click at [11, 67] on button "+" at bounding box center [13, 72] width 15 height 15
click at [11, 70] on button "+" at bounding box center [13, 72] width 15 height 15
click at [16, 69] on button "+" at bounding box center [13, 72] width 15 height 15
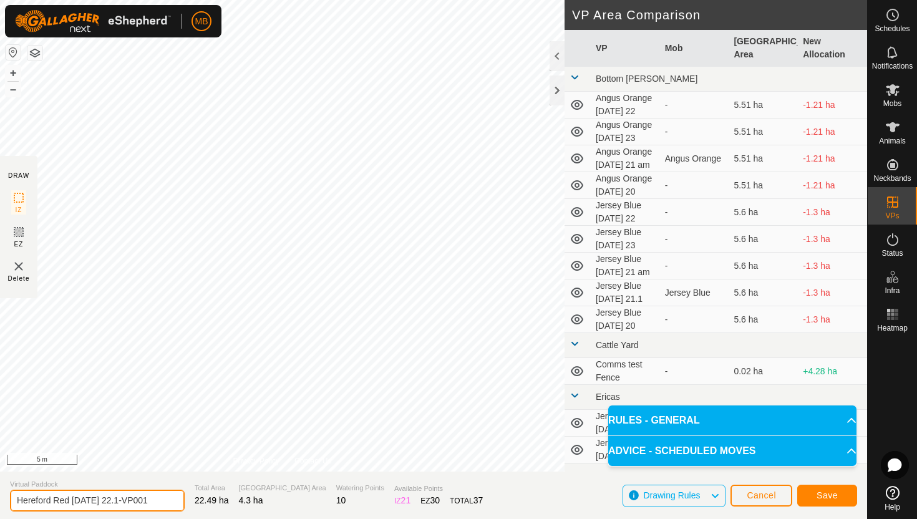
click at [149, 500] on input "Hereford Red [DATE] 22.1-VP001" at bounding box center [97, 501] width 175 height 22
type input "Hereford Red [DATE] 23"
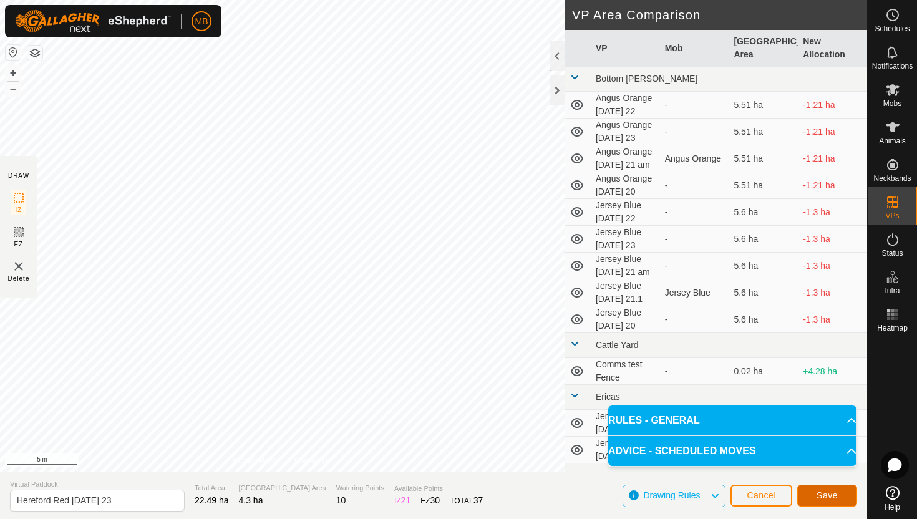
click at [846, 491] on button "Save" at bounding box center [827, 496] width 60 height 22
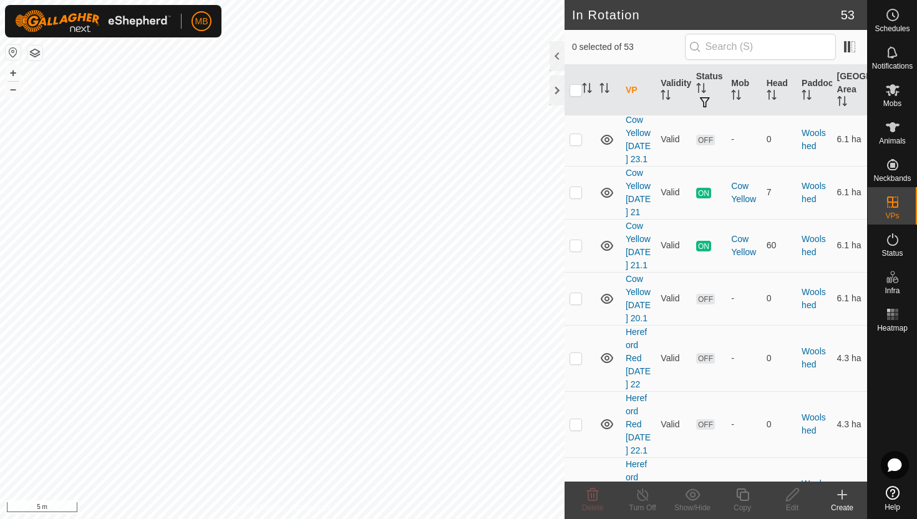
scroll to position [3190, 0]
click at [578, 483] on p-checkbox at bounding box center [575, 488] width 12 height 10
checkbox input "true"
click at [748, 493] on icon at bounding box center [742, 494] width 12 height 12
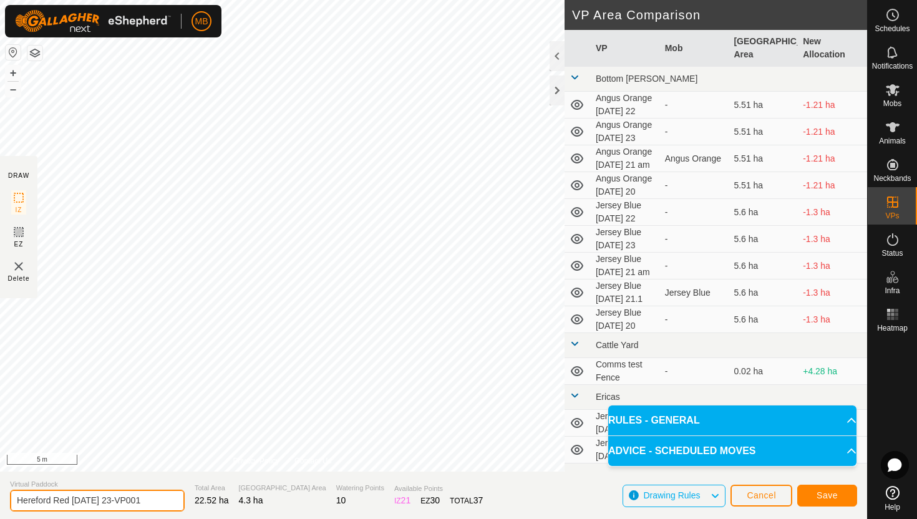
click at [153, 501] on input "Hereford Red [DATE] 23-VP001" at bounding box center [97, 501] width 175 height 22
type input "Hereford Red [DATE] 23.1"
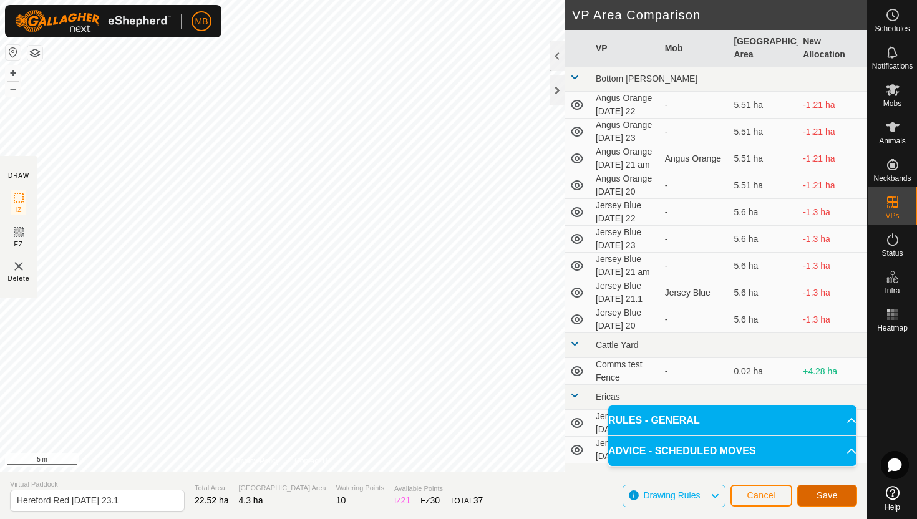
click at [841, 493] on button "Save" at bounding box center [827, 496] width 60 height 22
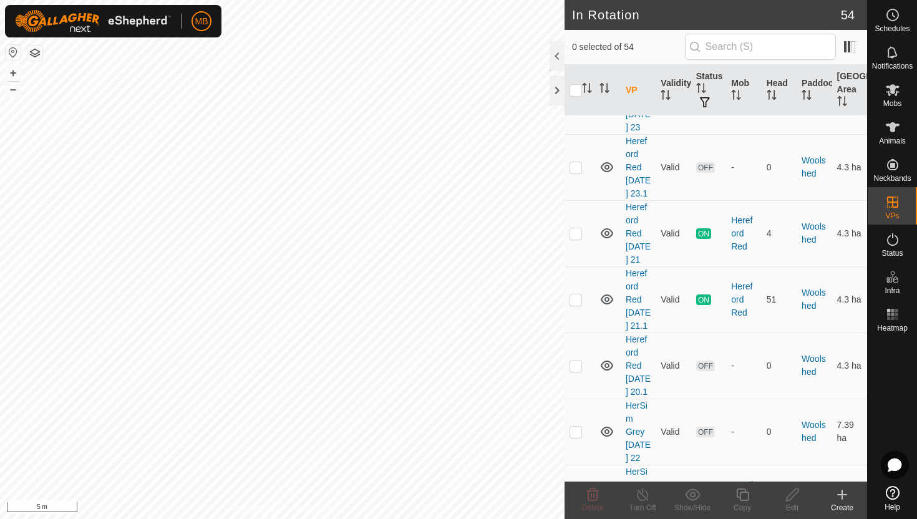
scroll to position [3587, 0]
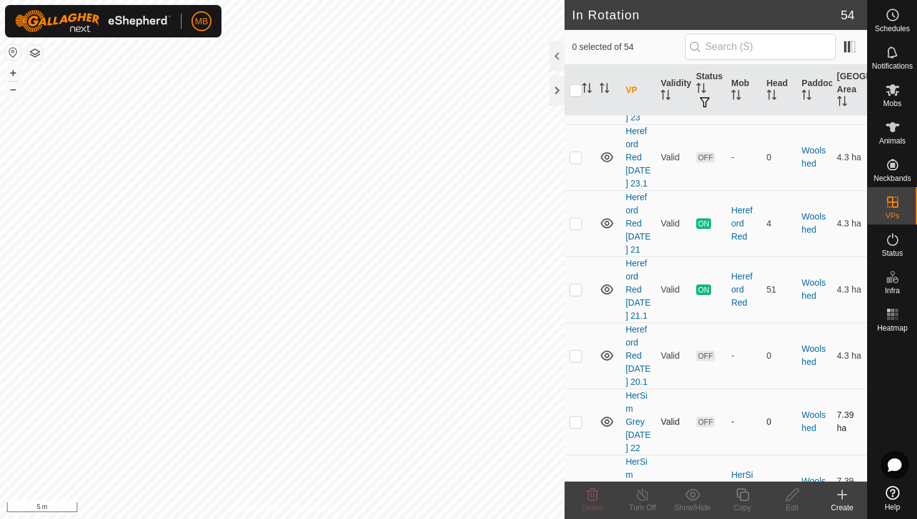
click at [578, 417] on p-checkbox at bounding box center [575, 422] width 12 height 10
checkbox input "true"
click at [745, 495] on icon at bounding box center [743, 494] width 16 height 15
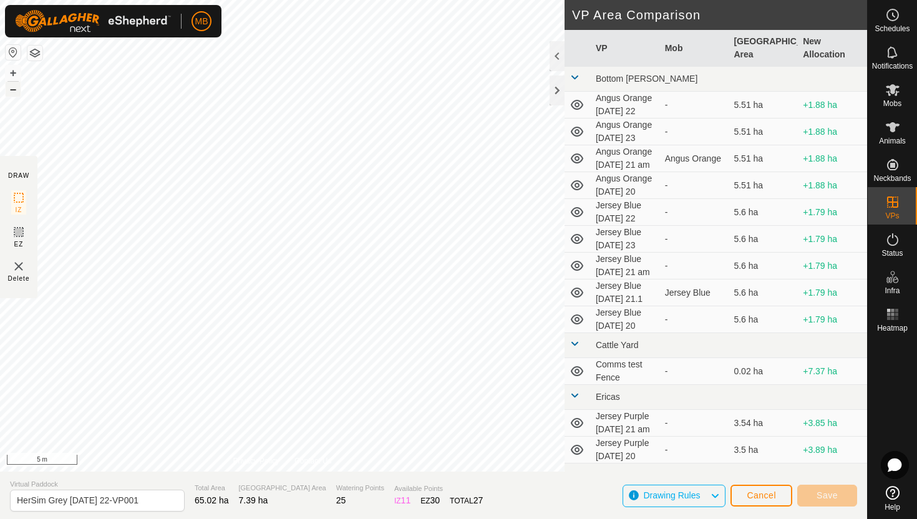
click at [15, 86] on button "–" at bounding box center [13, 89] width 15 height 15
click at [17, 74] on button "+" at bounding box center [13, 72] width 15 height 15
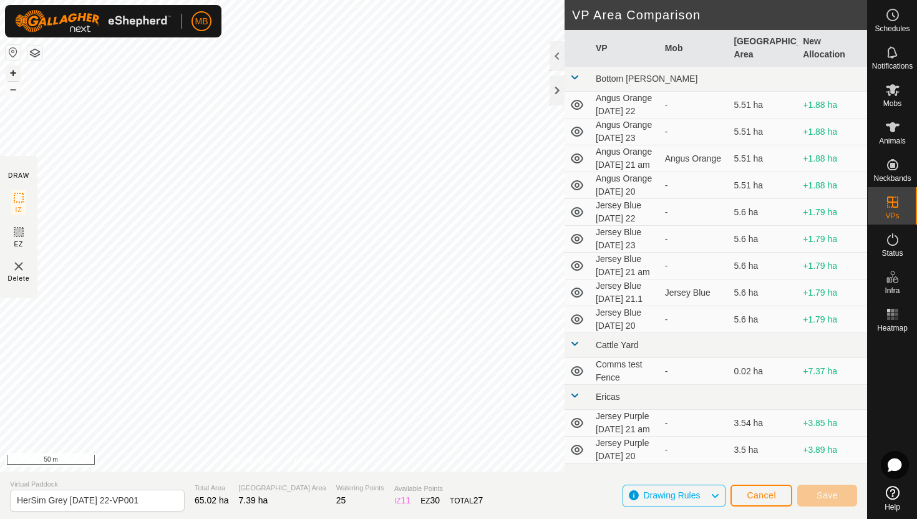
click at [17, 74] on button "+" at bounding box center [13, 72] width 15 height 15
click at [11, 70] on button "+" at bounding box center [13, 72] width 15 height 15
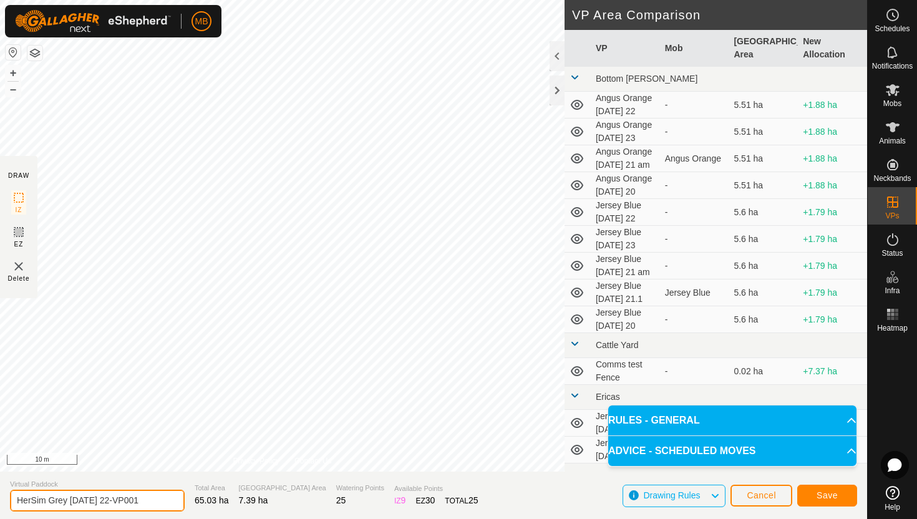
click at [148, 501] on input "HerSim Grey [DATE] 22-VP001" at bounding box center [97, 501] width 175 height 22
type input "HerSim Grey [DATE] 23"
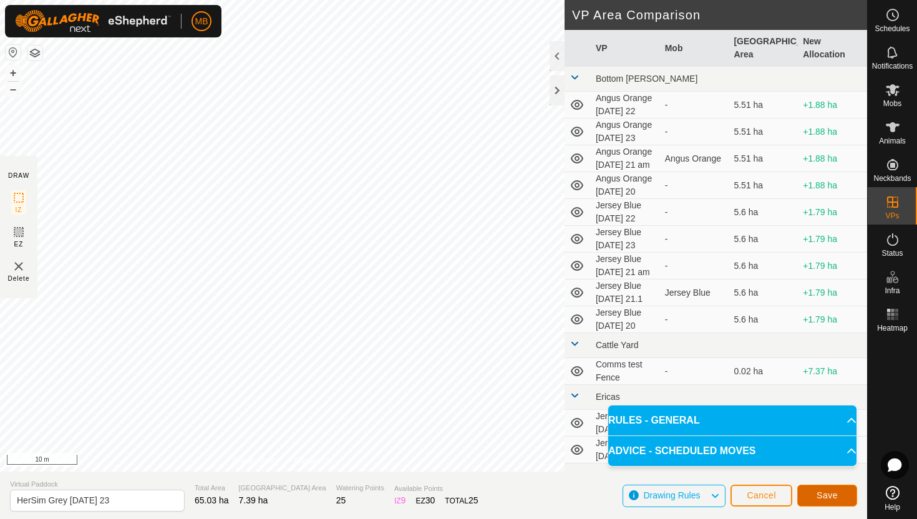
click at [841, 495] on button "Save" at bounding box center [827, 496] width 60 height 22
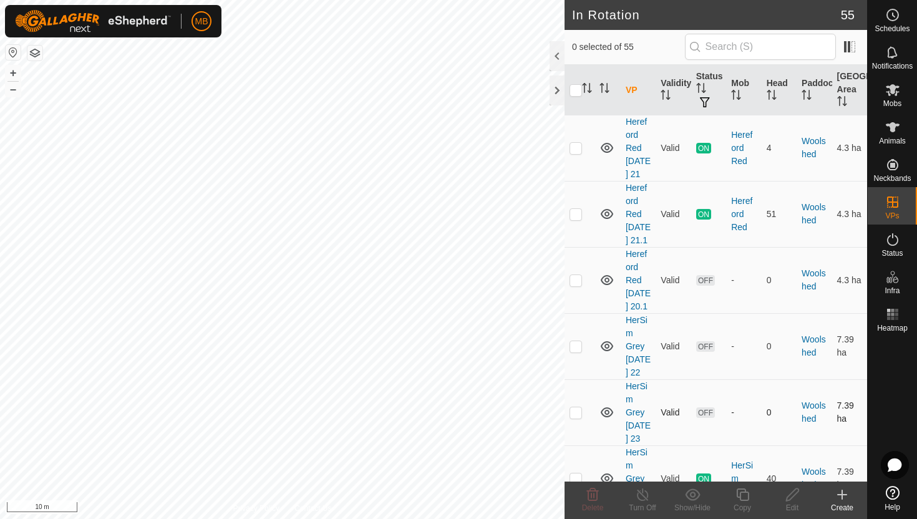
scroll to position [3666, 0]
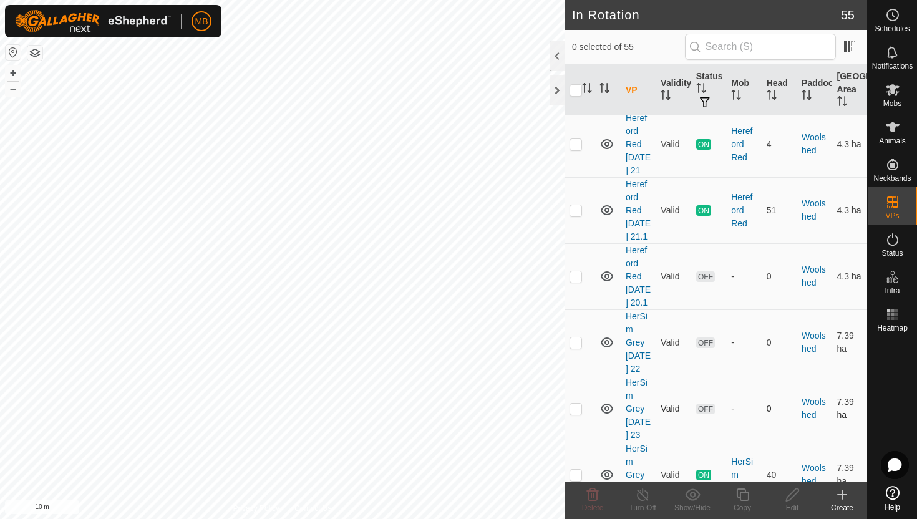
click at [573, 404] on p-checkbox at bounding box center [575, 409] width 12 height 10
checkbox input "true"
click at [743, 492] on icon at bounding box center [742, 494] width 12 height 12
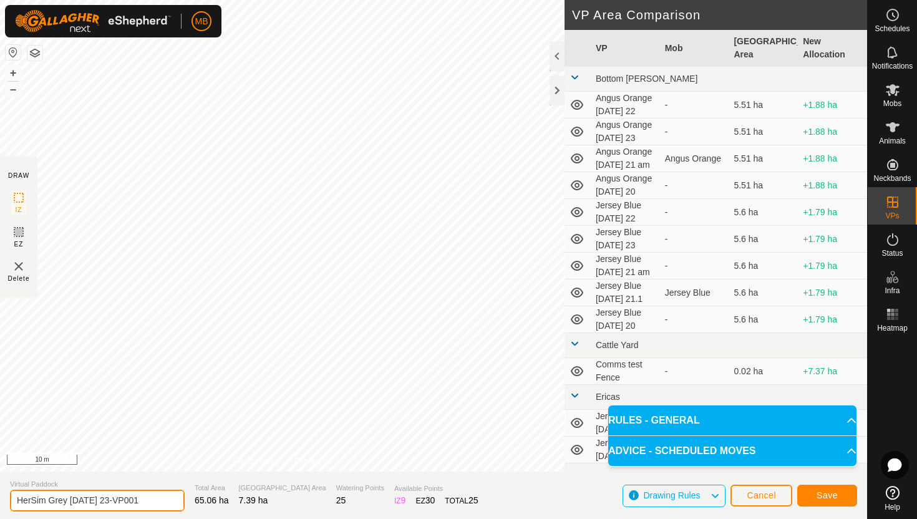
click at [153, 501] on input "HerSim Grey [DATE] 23-VP001" at bounding box center [97, 501] width 175 height 22
type input "HerSim Grey [DATE] 24"
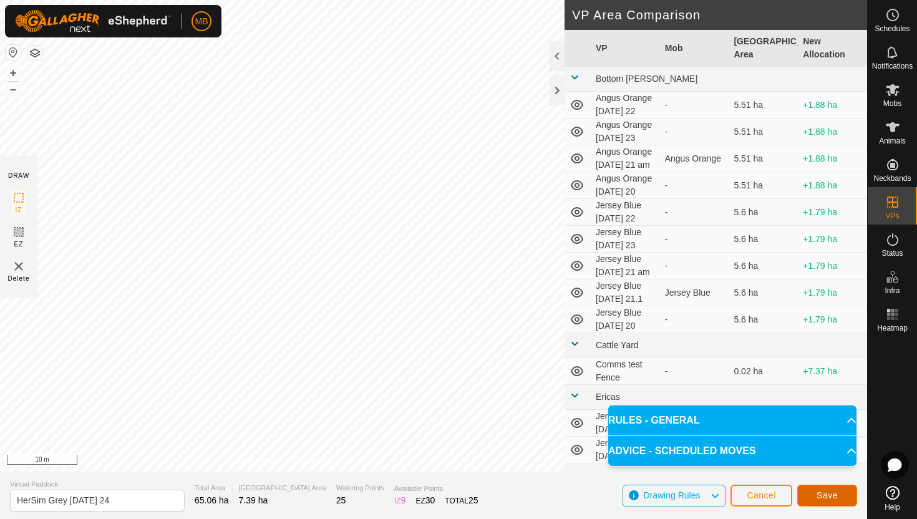
click at [818, 495] on span "Save" at bounding box center [826, 495] width 21 height 10
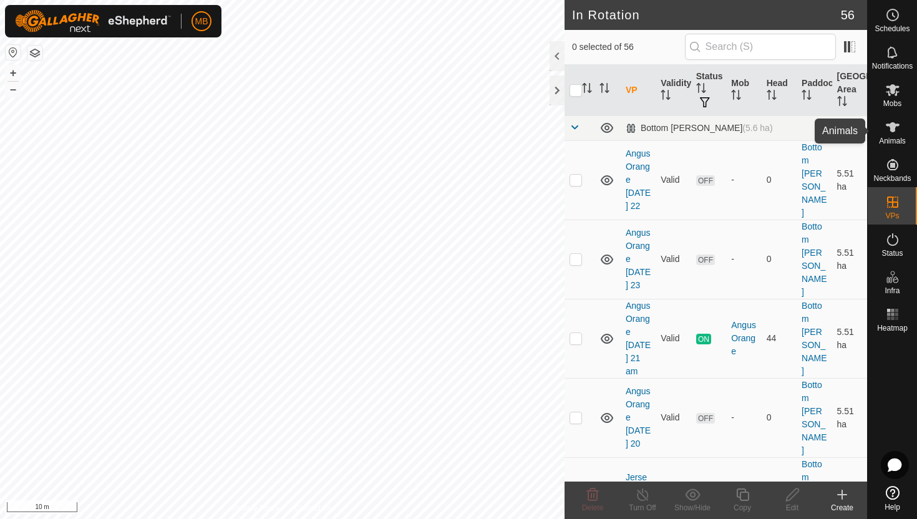
click at [891, 128] on icon at bounding box center [893, 127] width 14 height 10
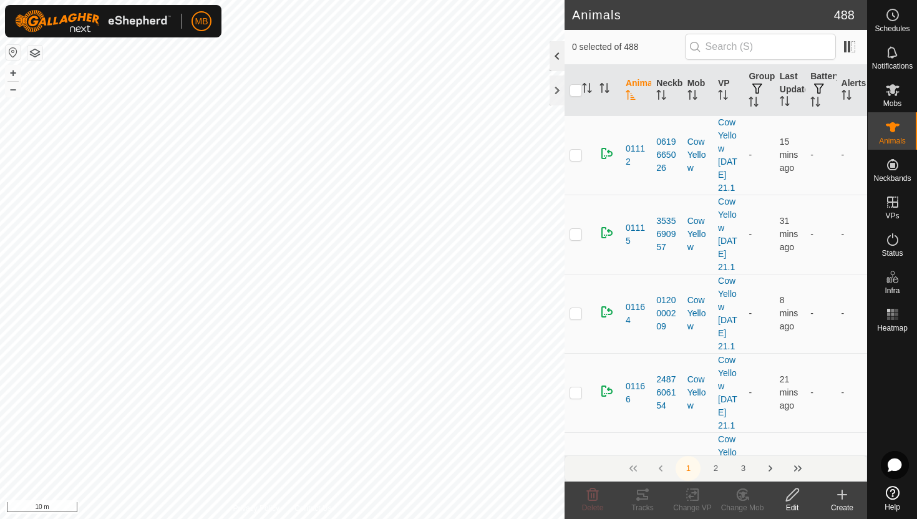
click at [560, 54] on div at bounding box center [556, 56] width 15 height 30
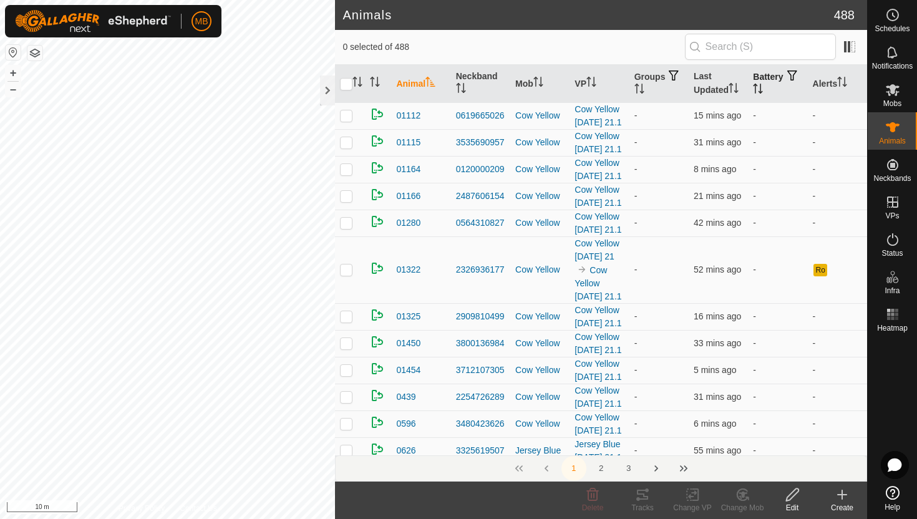
click at [763, 84] on icon "Activate to sort" at bounding box center [758, 89] width 10 height 10
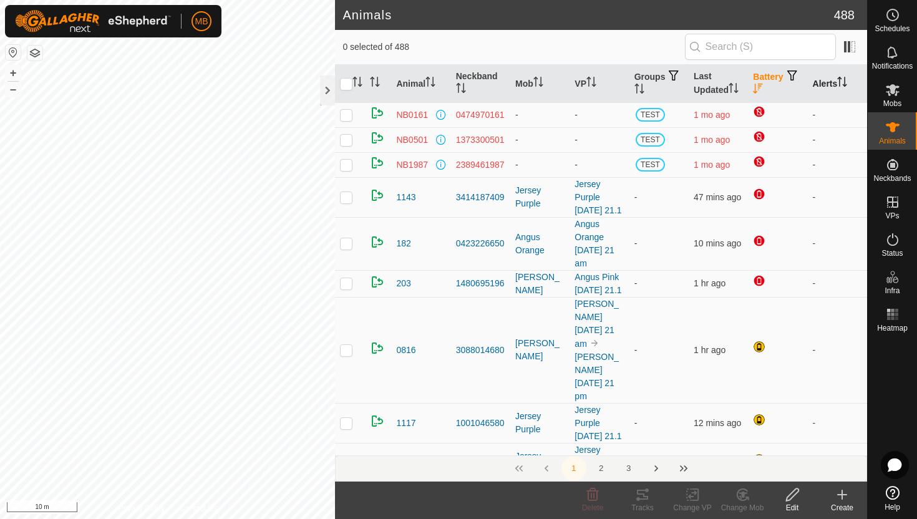
click at [843, 80] on icon "Activate to sort" at bounding box center [842, 82] width 10 height 10
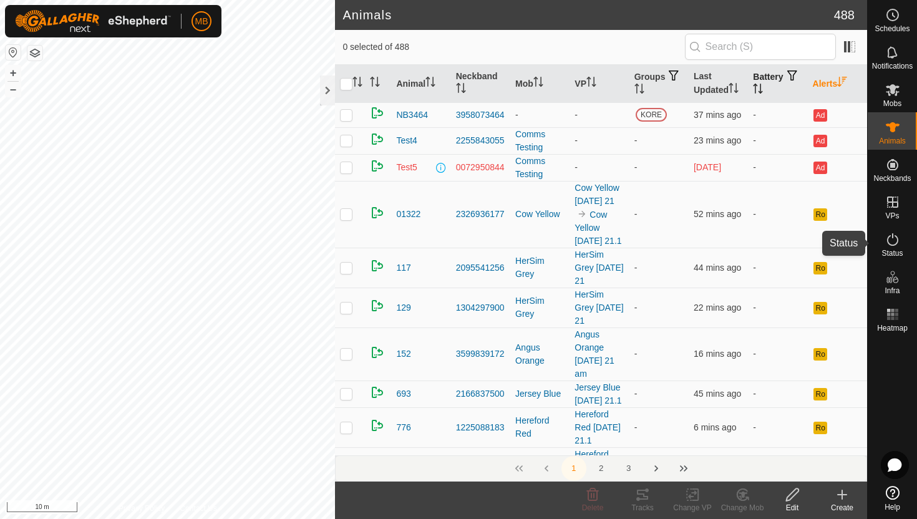
click at [891, 239] on icon at bounding box center [892, 239] width 15 height 15
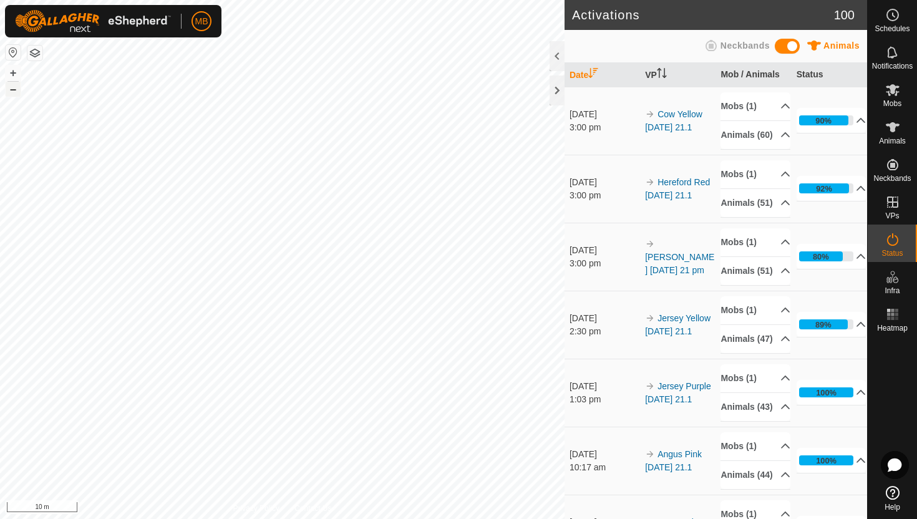
click at [17, 92] on button "–" at bounding box center [13, 89] width 15 height 15
click at [15, 90] on button "–" at bounding box center [13, 89] width 15 height 15
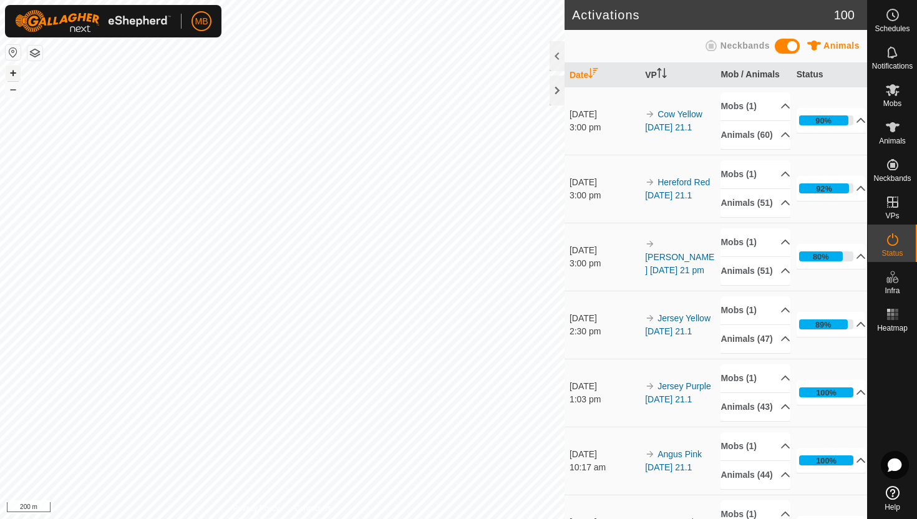
click at [14, 70] on button "+" at bounding box center [13, 72] width 15 height 15
click at [14, 90] on button "–" at bounding box center [13, 89] width 15 height 15
